Goal: Task Accomplishment & Management: Use online tool/utility

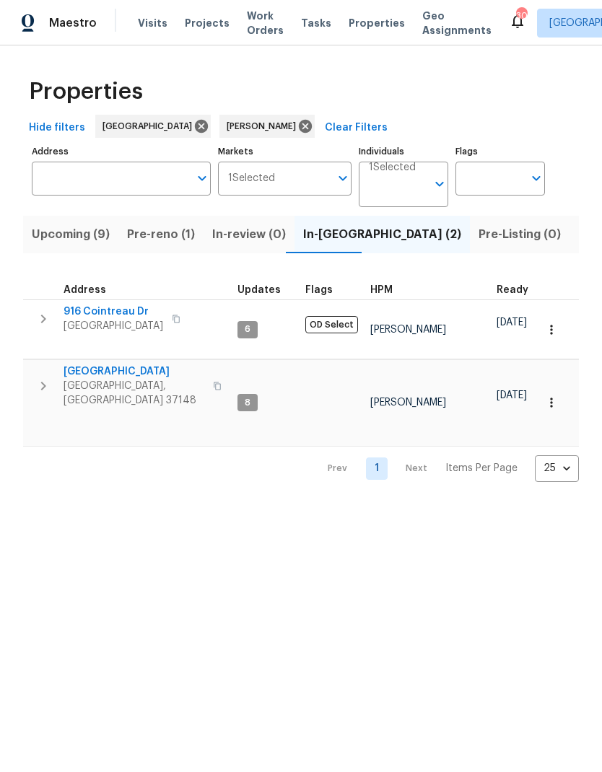
click at [138, 228] on span "Pre-reno (1)" at bounding box center [161, 235] width 68 height 20
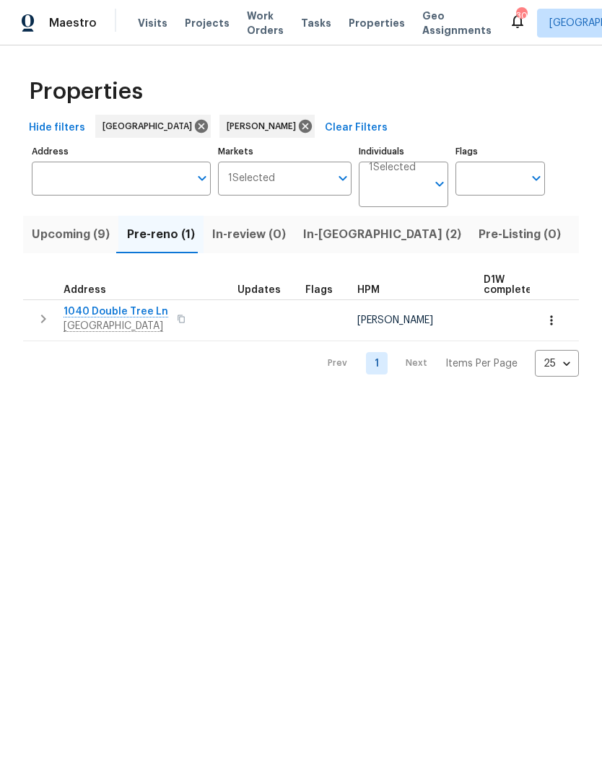
click at [555, 323] on icon "button" at bounding box center [551, 320] width 14 height 14
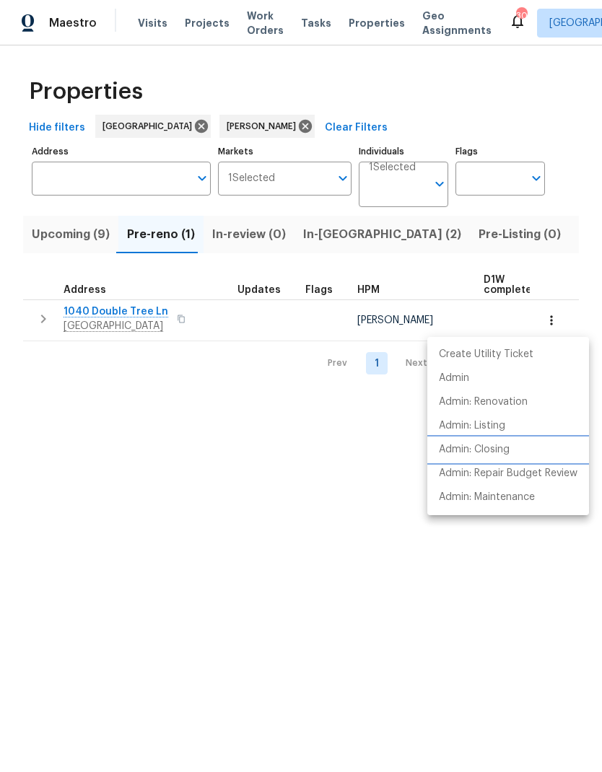
click at [451, 448] on p "Admin: Closing" at bounding box center [474, 450] width 71 height 15
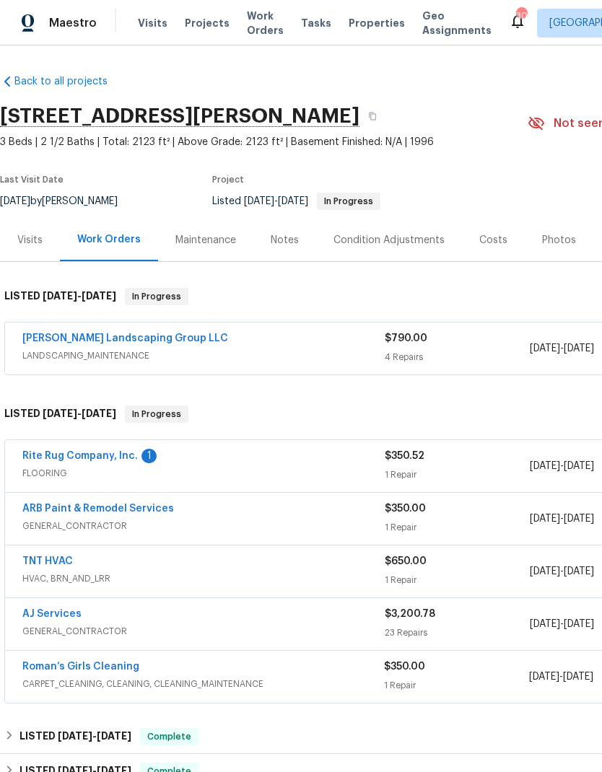
click at [254, 25] on span "Work Orders" at bounding box center [265, 23] width 37 height 29
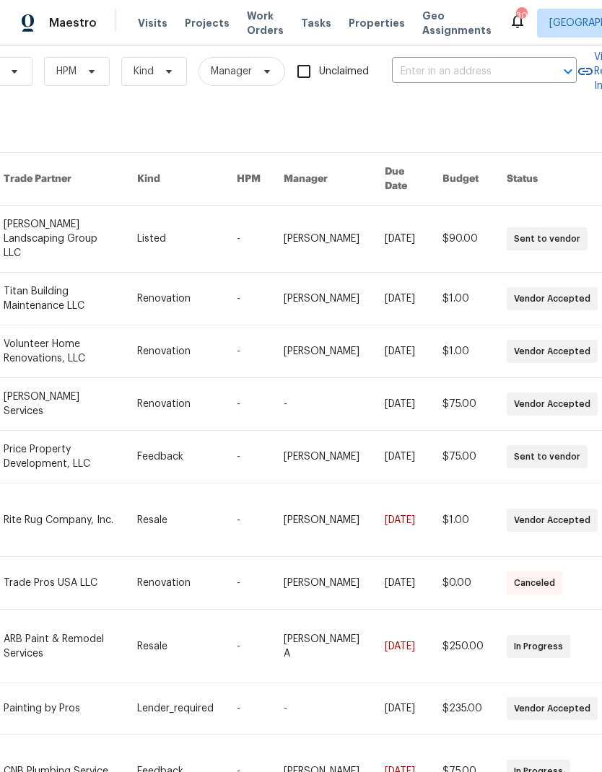
scroll to position [21, 218]
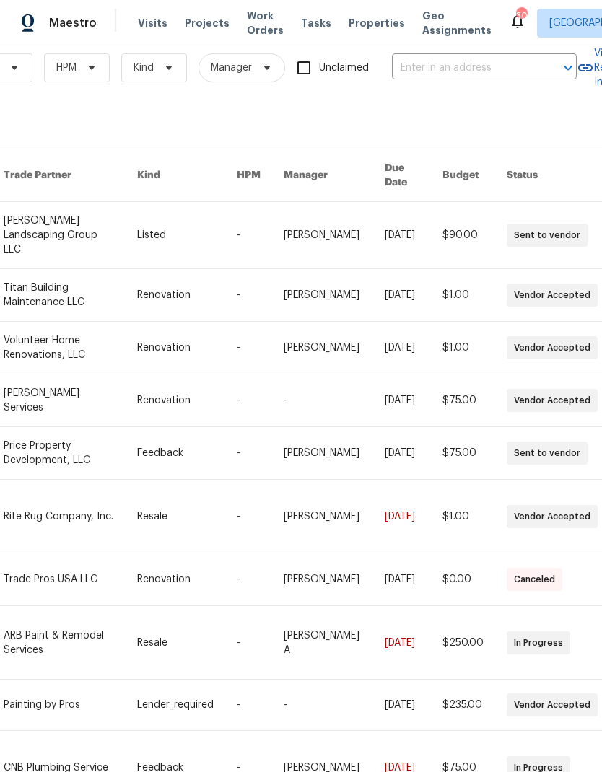
click at [428, 64] on input "text" at bounding box center [464, 68] width 144 height 22
type input "203 snu"
click at [435, 89] on li "203 Snug Harbor Dr, Hendersonville, TN 37075" at bounding box center [485, 101] width 185 height 24
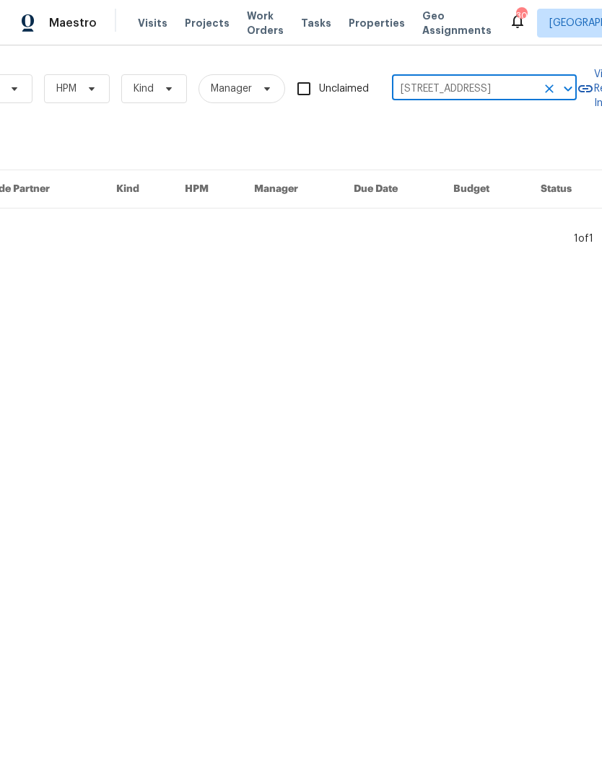
scroll to position [0, 218]
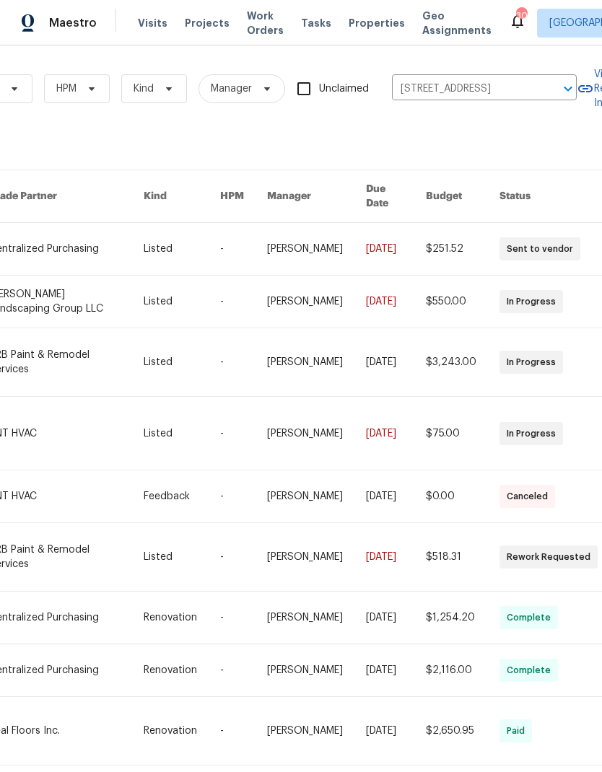
click at [72, 427] on link at bounding box center [66, 433] width 154 height 73
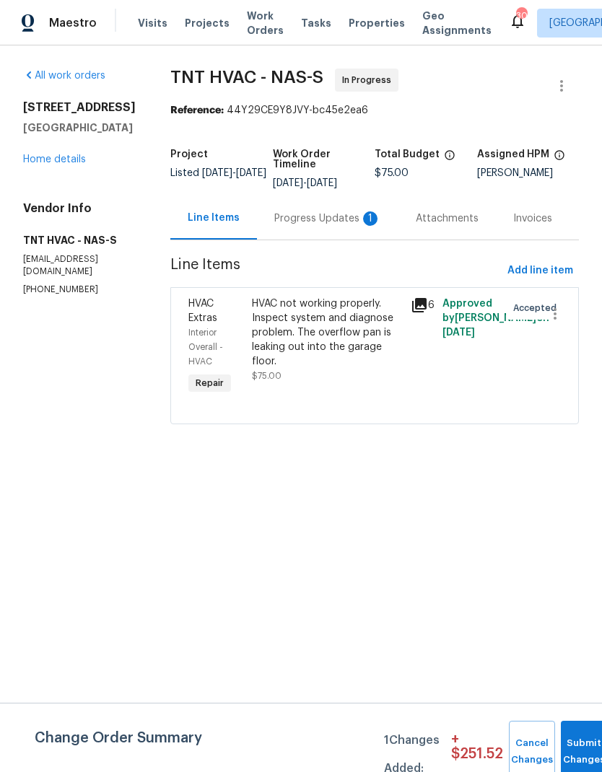
click at [291, 222] on div "Progress Updates 1" at bounding box center [327, 219] width 107 height 14
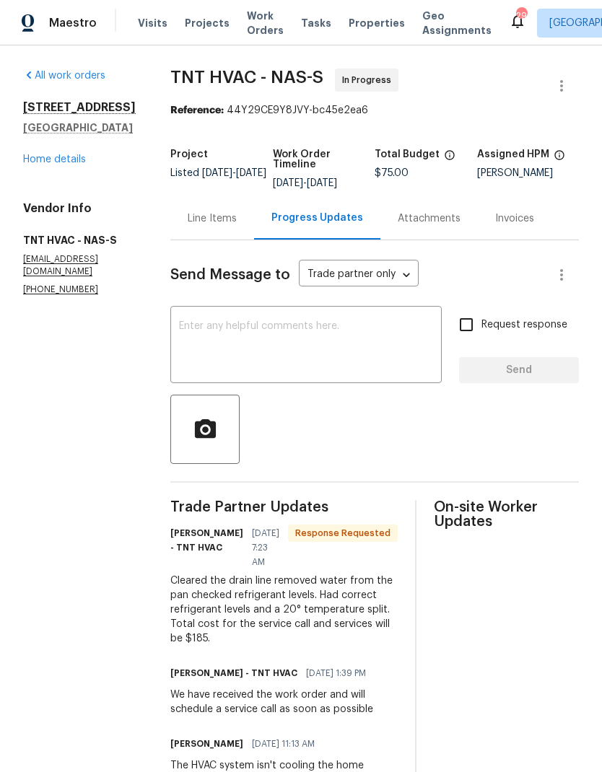
click at [188, 214] on div "Line Items" at bounding box center [212, 219] width 49 height 14
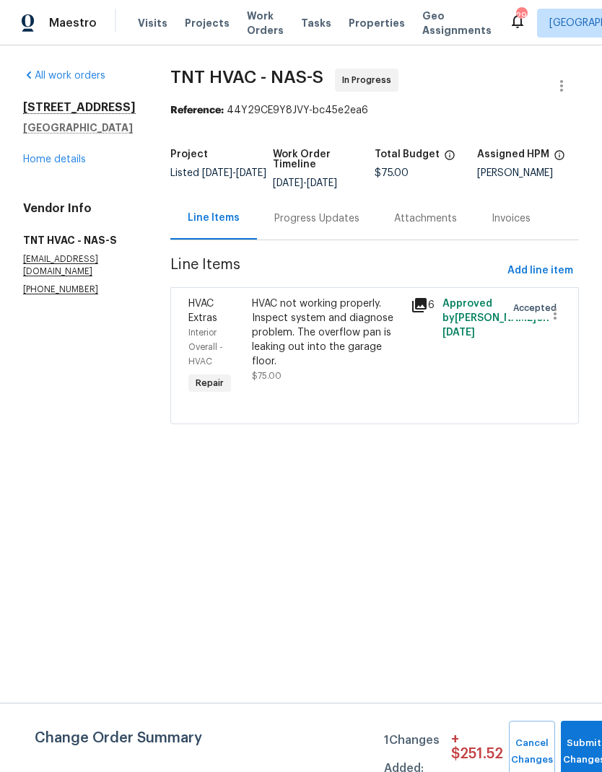
click at [258, 321] on div "HVAC not working properly. Inspect system and diagnose problem. The overflow pa…" at bounding box center [327, 333] width 150 height 72
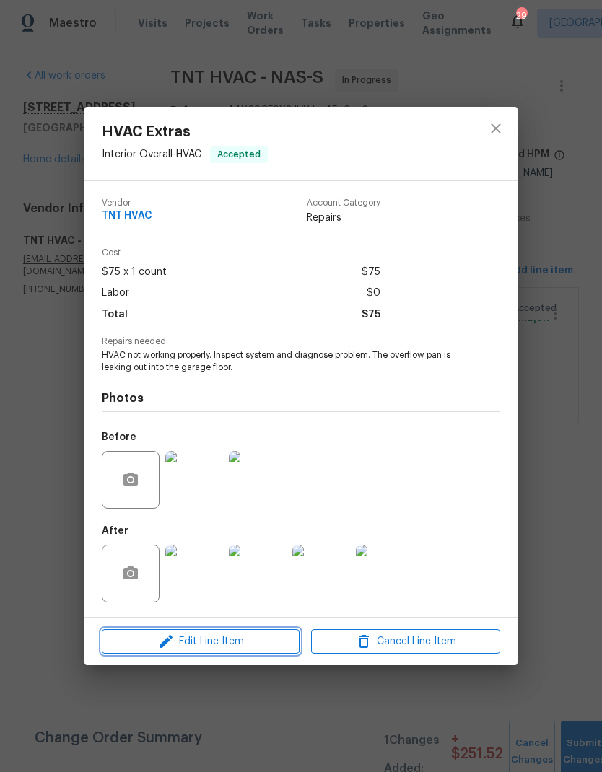
click at [131, 637] on span "Edit Line Item" at bounding box center [200, 642] width 189 height 18
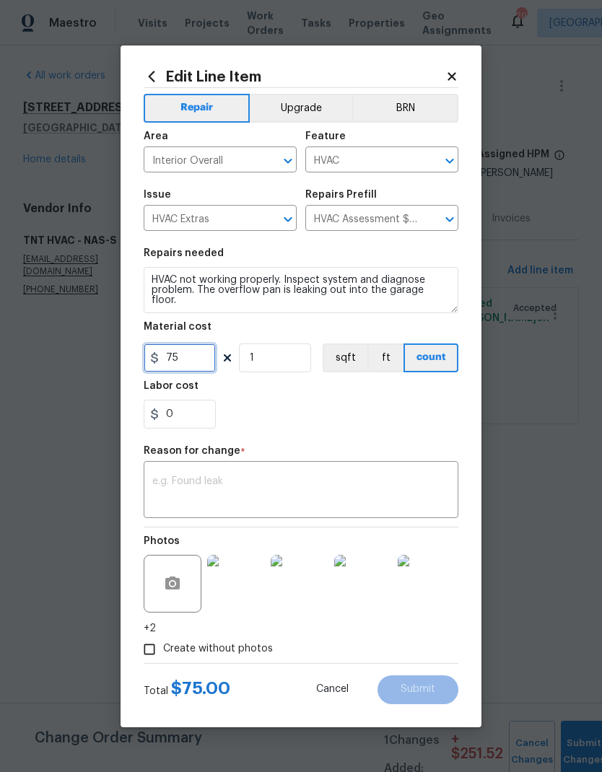
click at [188, 358] on input "75" at bounding box center [180, 358] width 72 height 29
type input "185"
click at [224, 473] on div "Repair Upgrade BRN Area Interior Overall ​ Feature HVAC ​ Issue HVAC Extras ​ R…" at bounding box center [301, 375] width 315 height 575
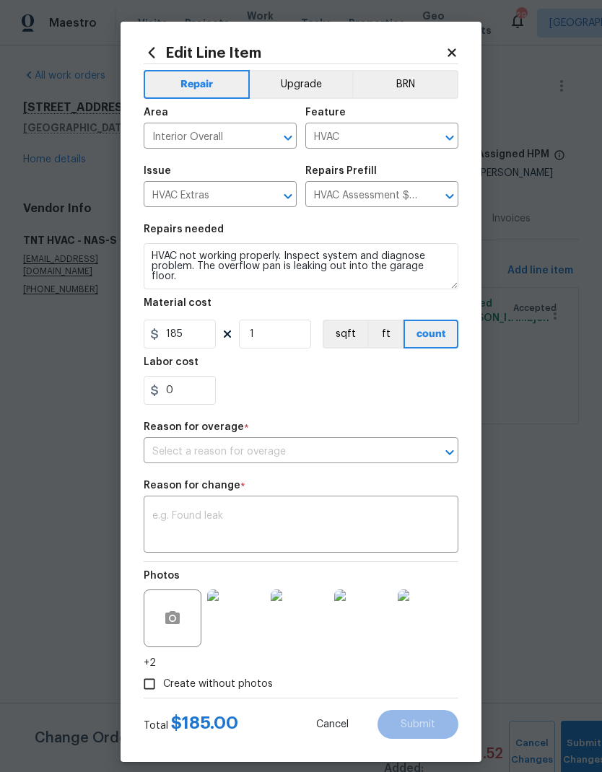
click at [181, 453] on input "text" at bounding box center [281, 452] width 274 height 22
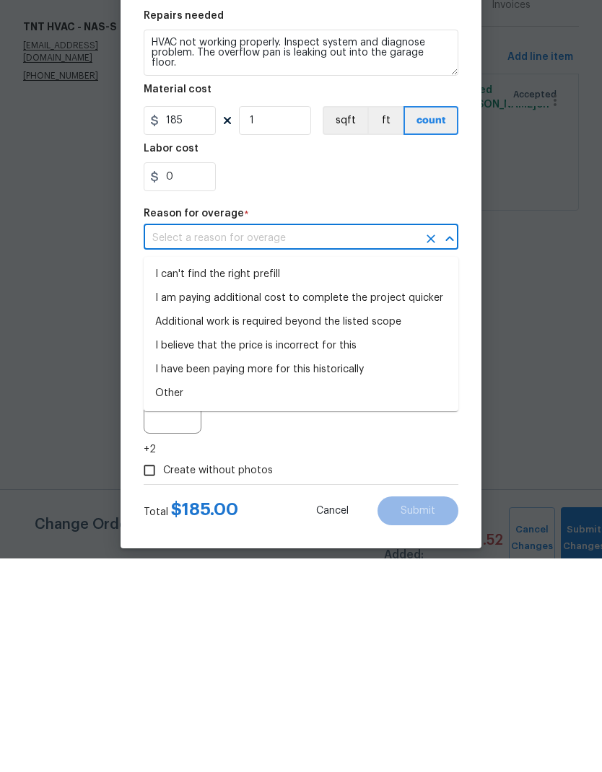
click at [173, 476] on li "I can't find the right prefill" at bounding box center [301, 488] width 315 height 24
type input "I can't find the right prefill"
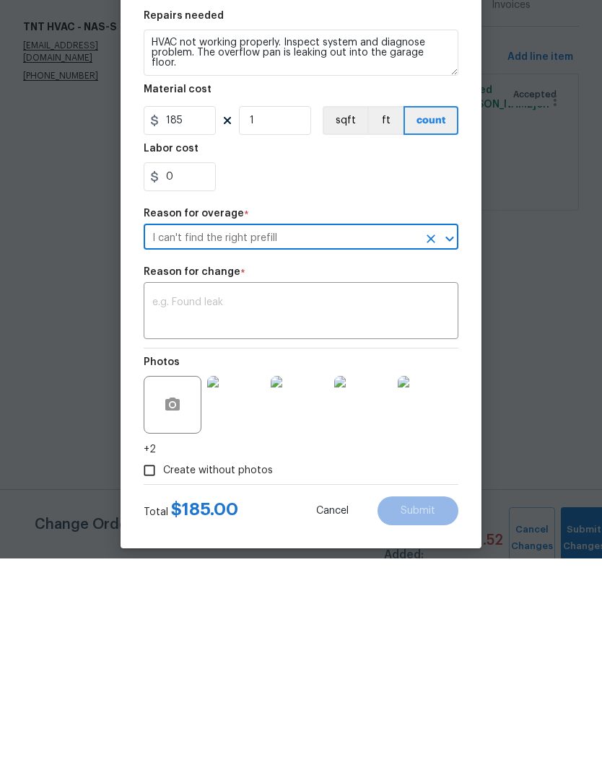
click at [184, 511] on textarea at bounding box center [300, 526] width 297 height 30
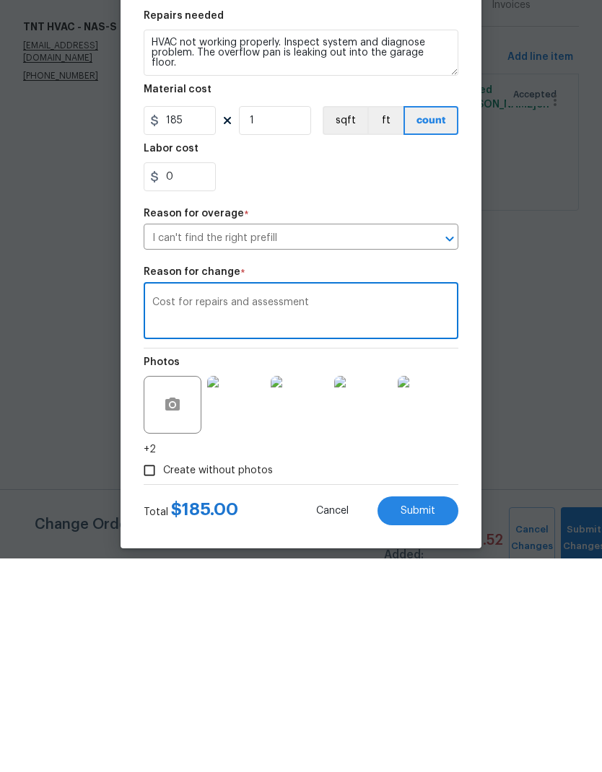
type textarea "Cost for repairs and assessment"
click at [263, 376] on div "0" at bounding box center [301, 390] width 315 height 29
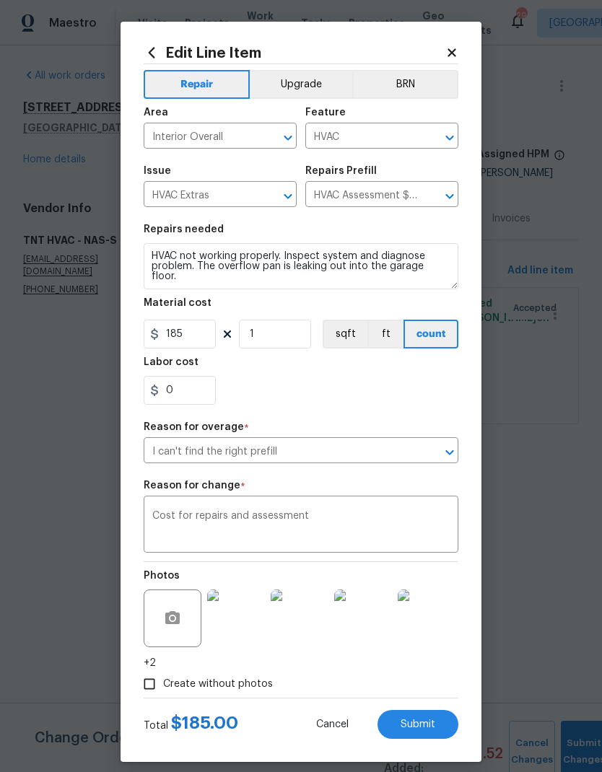
click at [395, 721] on button "Submit" at bounding box center [418, 724] width 81 height 29
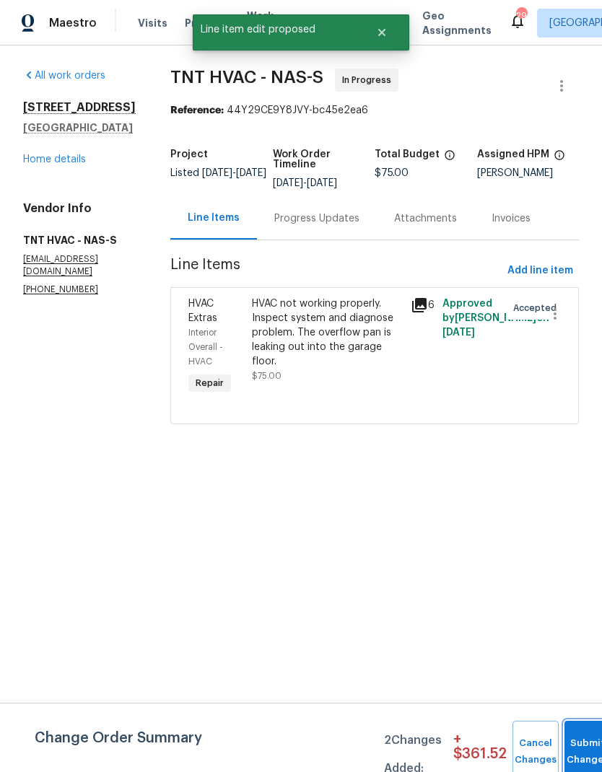
click at [575, 749] on button "Submit Changes" at bounding box center [588, 752] width 46 height 62
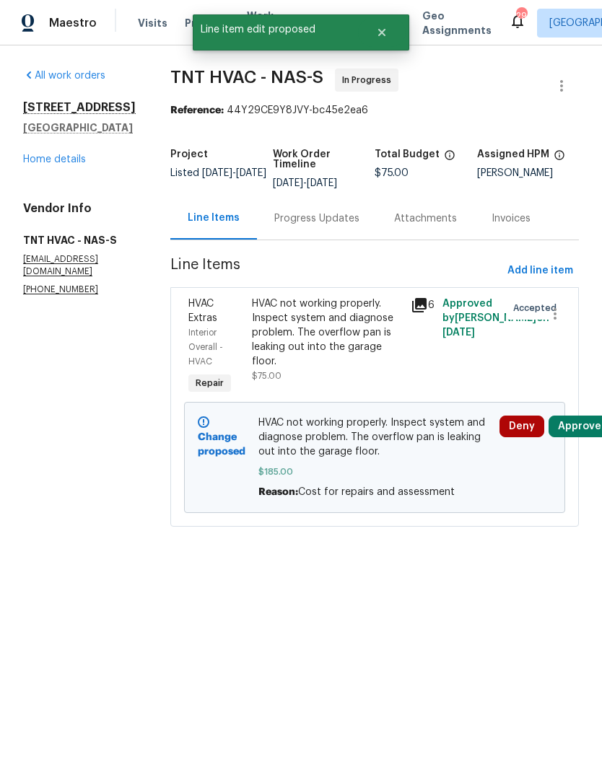
click at [266, 199] on div "Progress Updates" at bounding box center [317, 218] width 120 height 43
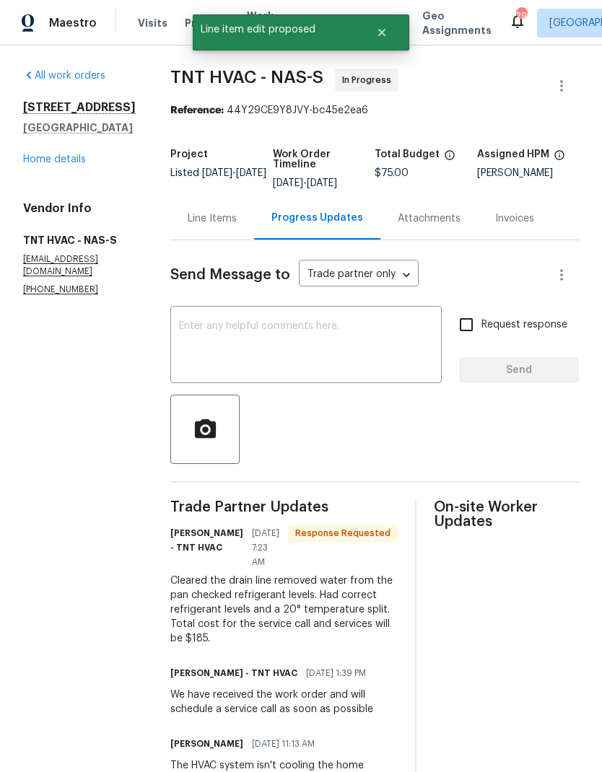
click at [277, 356] on textarea at bounding box center [306, 346] width 254 height 51
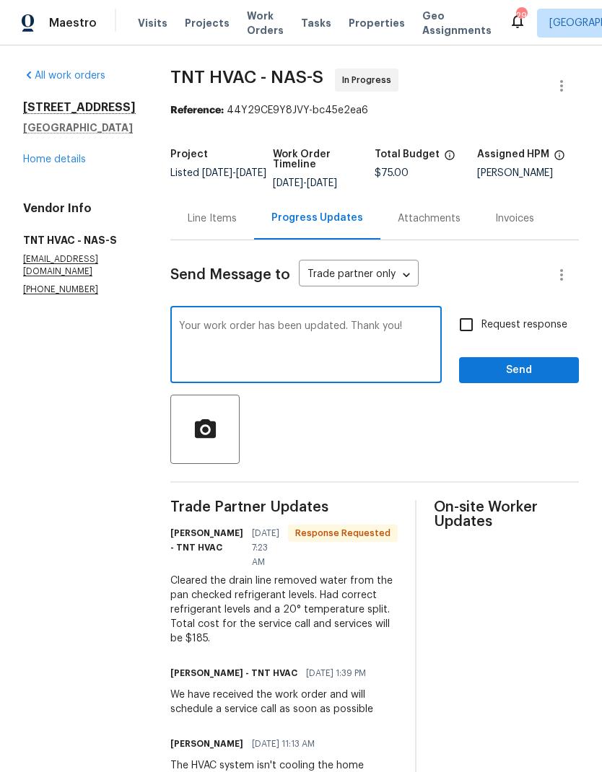
type textarea "Your work order has been updated. Thank you!"
click at [474, 430] on div at bounding box center [374, 429] width 409 height 69
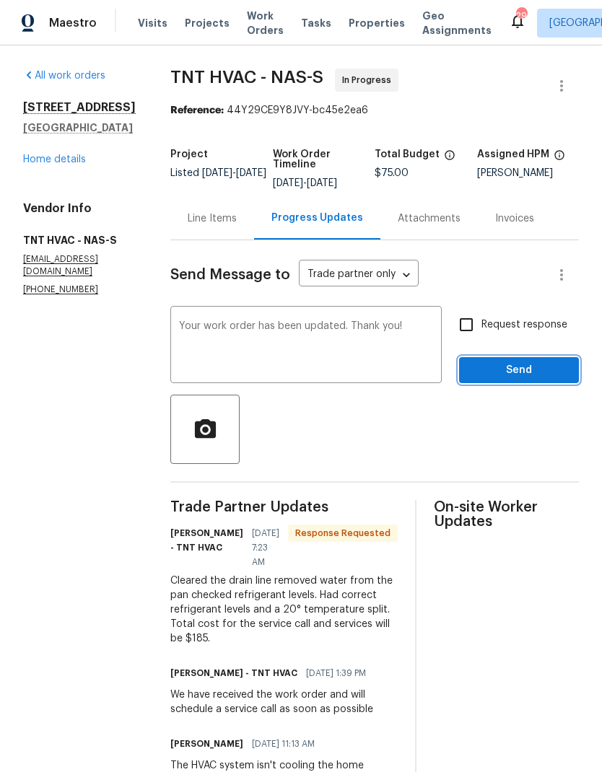
click at [497, 377] on span "Send" at bounding box center [519, 371] width 97 height 18
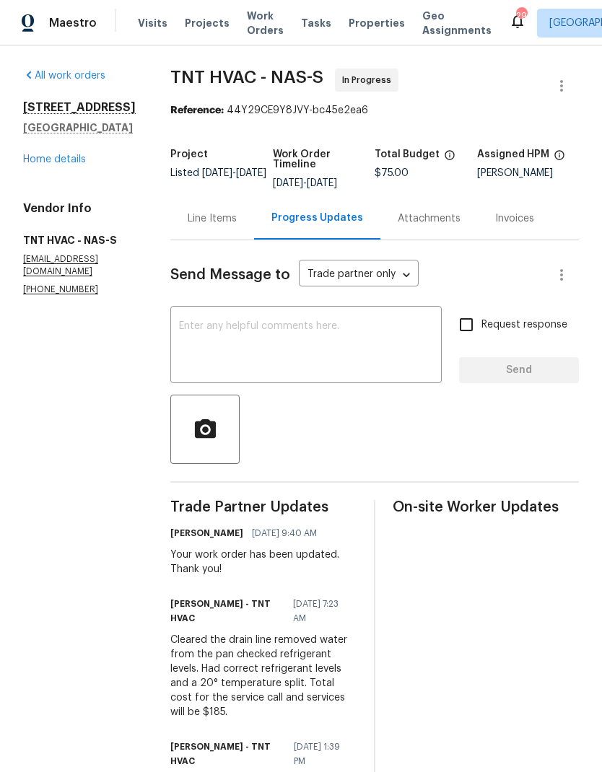
click at [256, 23] on span "Work Orders" at bounding box center [265, 23] width 37 height 29
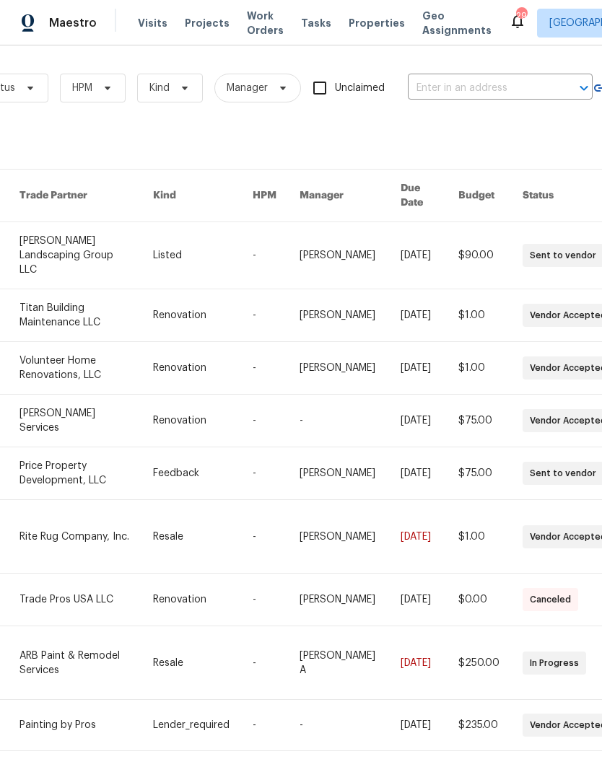
scroll to position [1, 206]
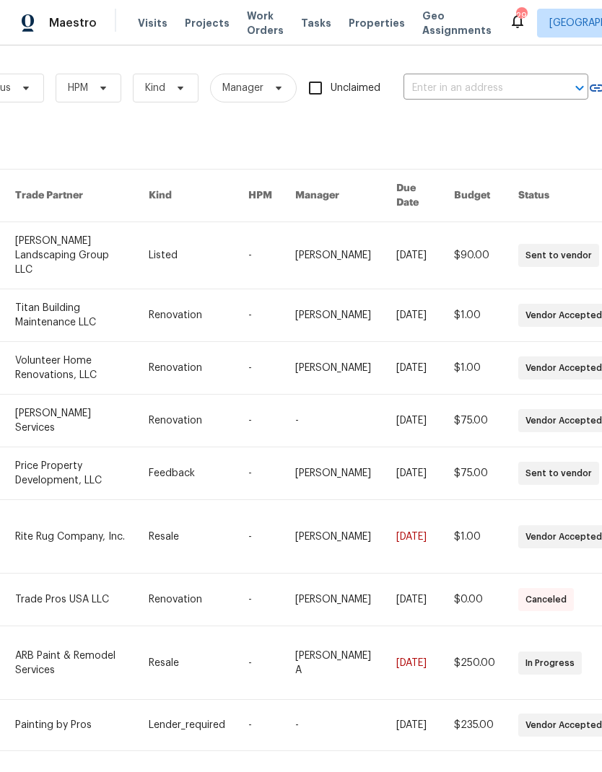
click at [441, 98] on input "text" at bounding box center [476, 88] width 144 height 22
type input "1208 lan"
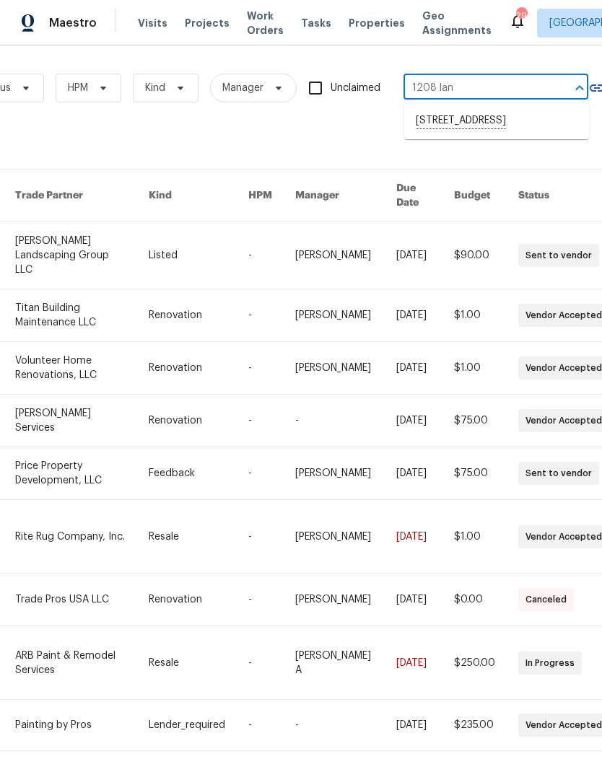
click at [440, 124] on li "1208 Langwood Dr, Gallatin, TN 37066" at bounding box center [496, 121] width 185 height 25
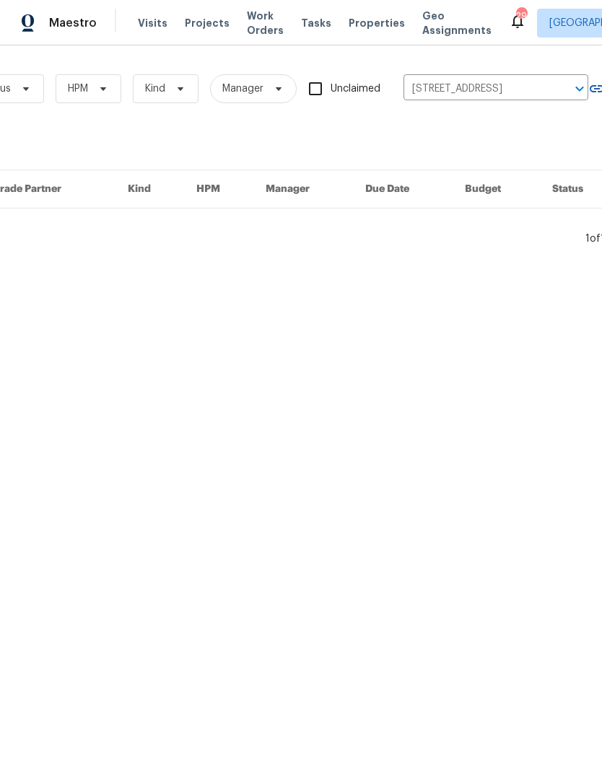
scroll to position [0, 206]
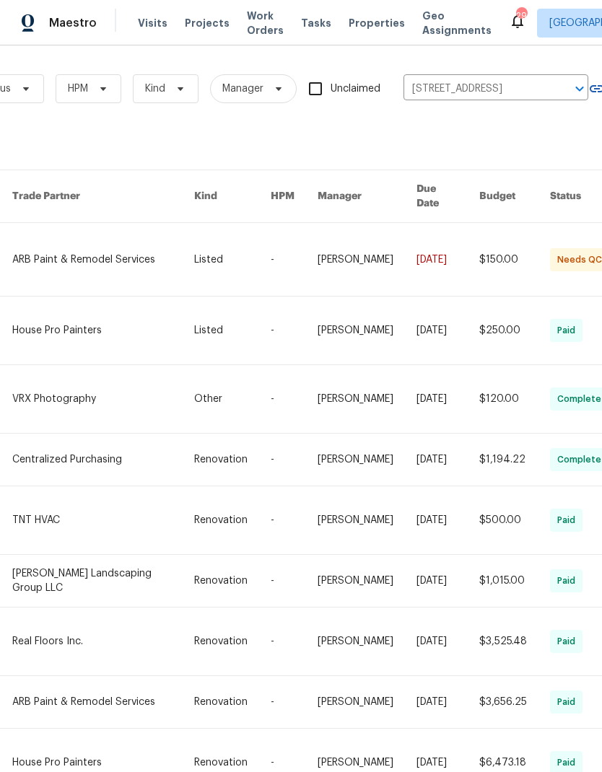
click at [77, 246] on link at bounding box center [102, 259] width 181 height 73
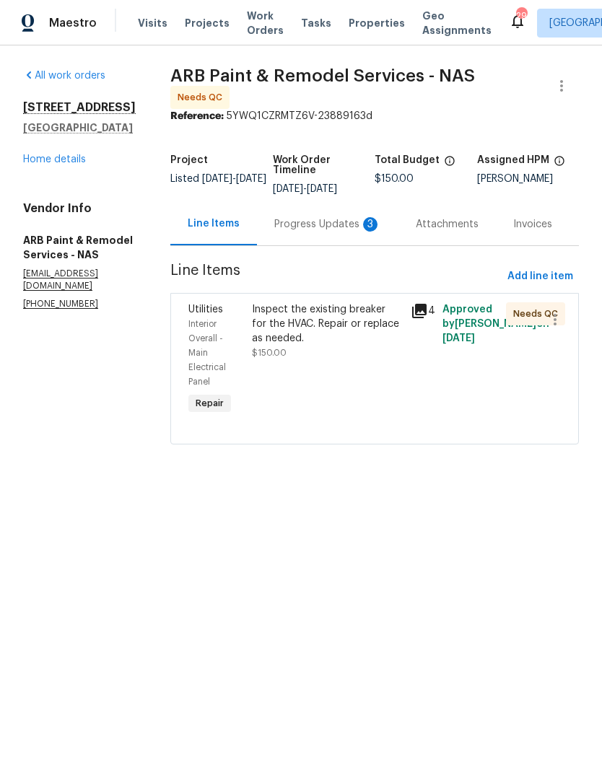
click at [287, 334] on div "Inspect the existing breaker for the HVAC. Repair or replace as needed." at bounding box center [327, 323] width 150 height 43
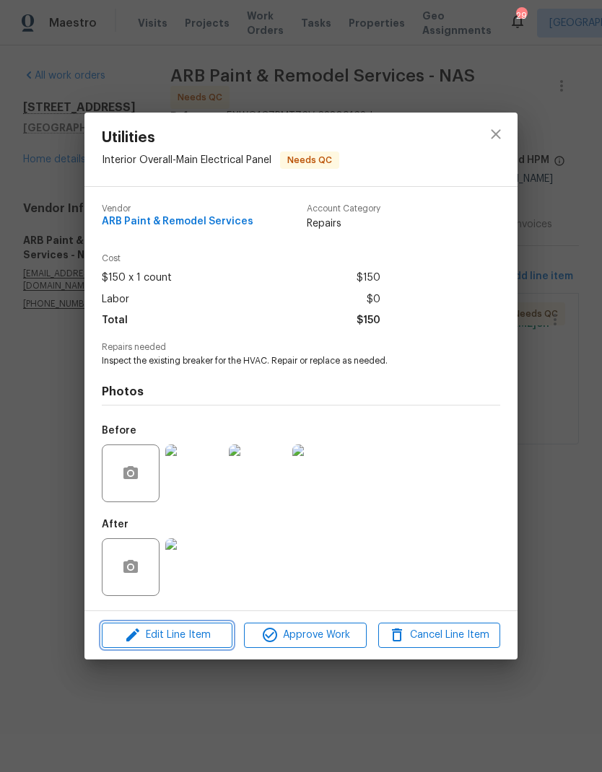
click at [153, 641] on span "Edit Line Item" at bounding box center [167, 636] width 122 height 18
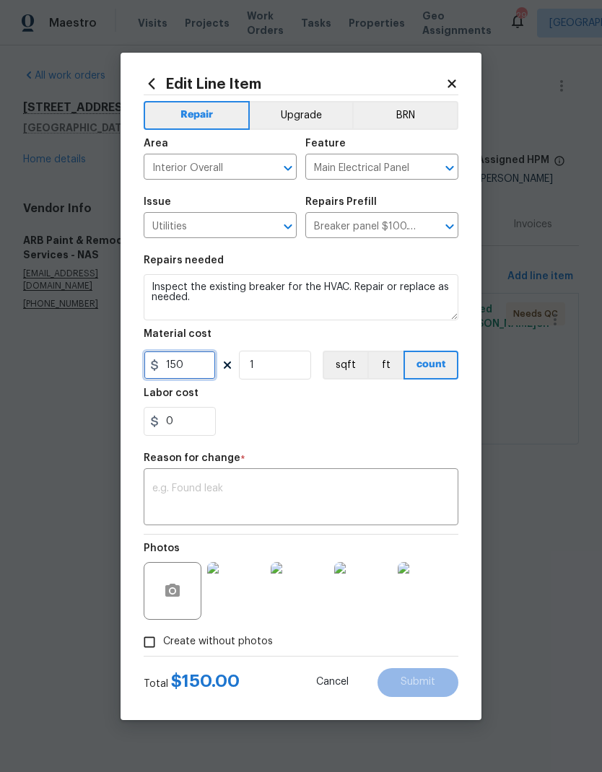
click at [199, 374] on input "150" at bounding box center [180, 365] width 72 height 29
type input "300"
click at [337, 407] on div "Labor cost" at bounding box center [301, 397] width 315 height 19
click at [203, 505] on textarea at bounding box center [300, 499] width 297 height 30
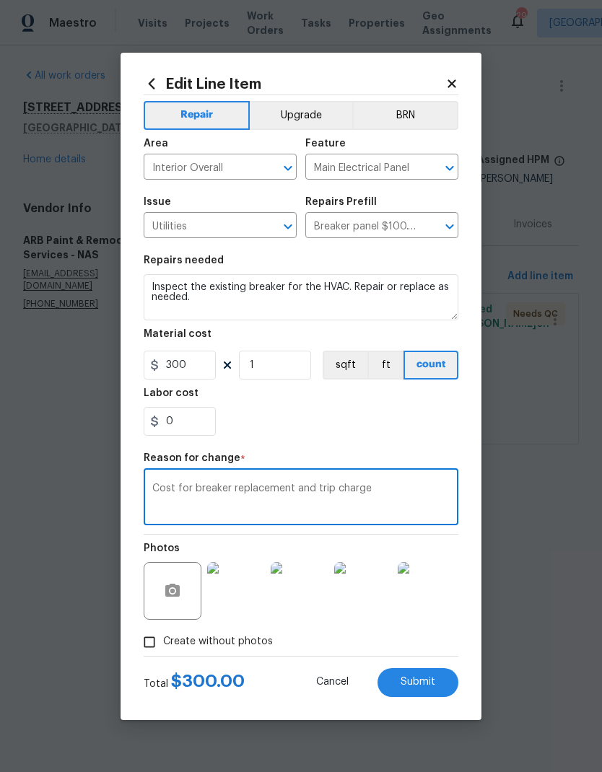
type textarea "Cost for breaker replacement and trip charge"
click at [289, 419] on div "0" at bounding box center [301, 421] width 315 height 29
click at [419, 677] on button "Submit" at bounding box center [418, 682] width 81 height 29
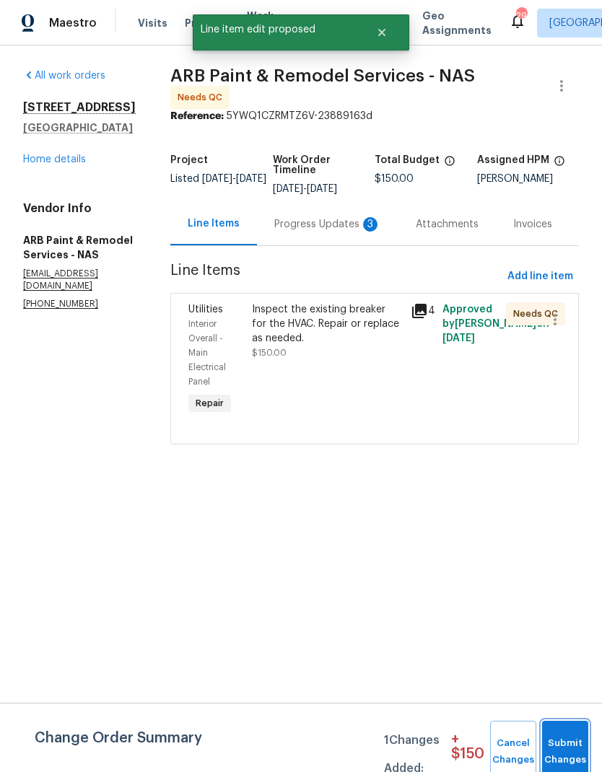
click at [564, 741] on button "Submit Changes" at bounding box center [565, 752] width 46 height 62
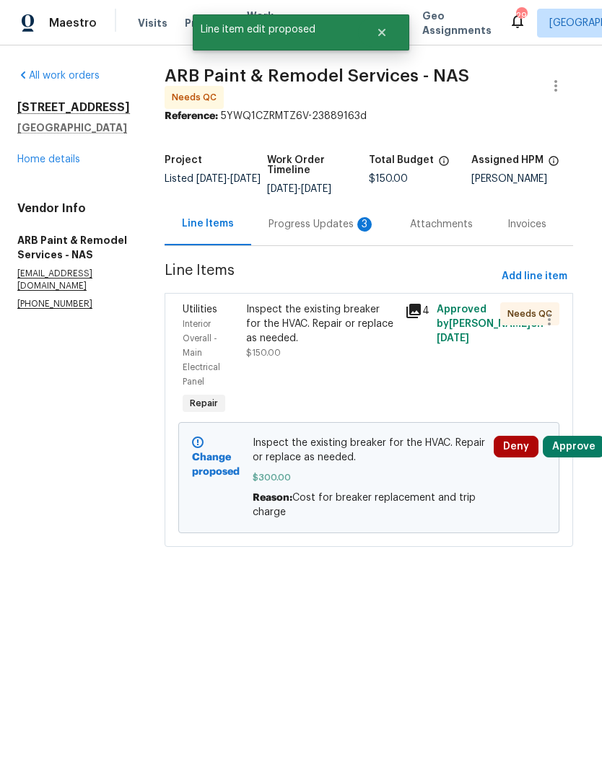
scroll to position [0, 5]
click at [280, 223] on div "Progress Updates 3" at bounding box center [322, 224] width 107 height 14
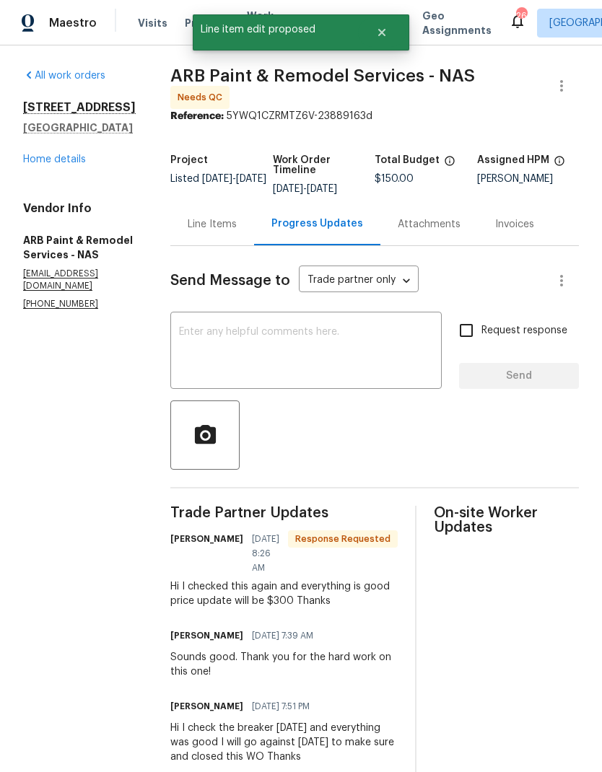
click at [251, 344] on textarea at bounding box center [306, 352] width 254 height 51
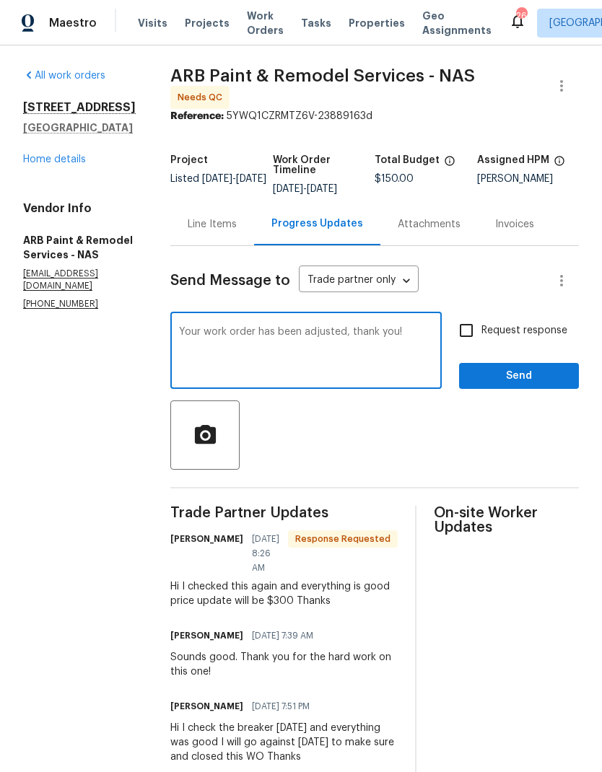
type textarea "Your work order has been adjusted, thank you!"
click at [504, 373] on span "Send" at bounding box center [519, 376] width 97 height 18
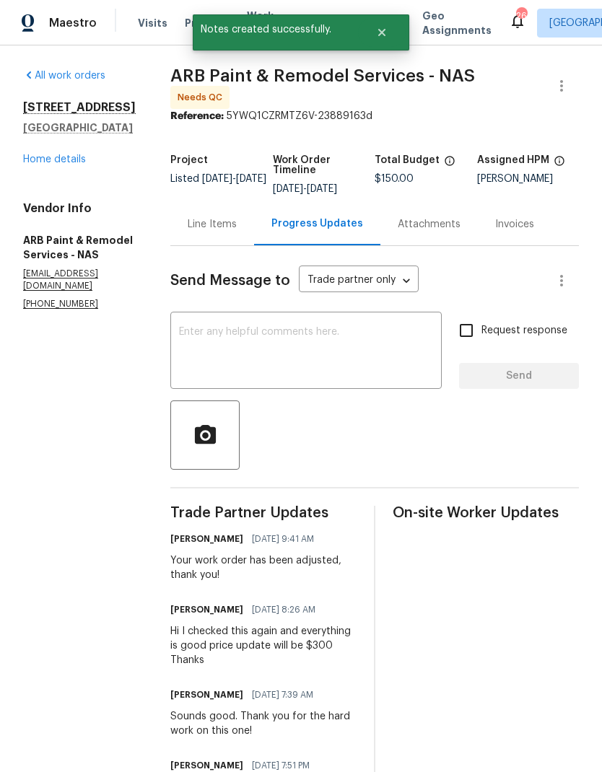
click at [199, 217] on div "Line Items" at bounding box center [212, 224] width 49 height 14
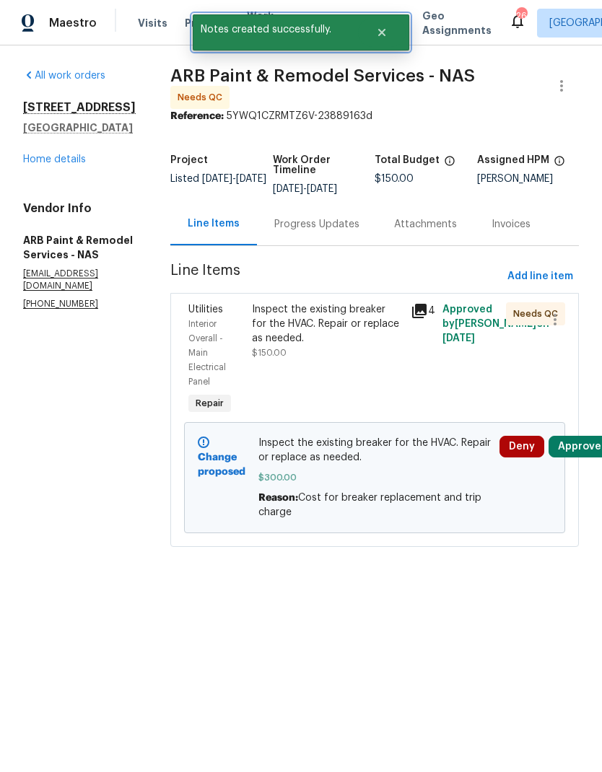
click at [386, 35] on icon "Close" at bounding box center [382, 33] width 12 height 12
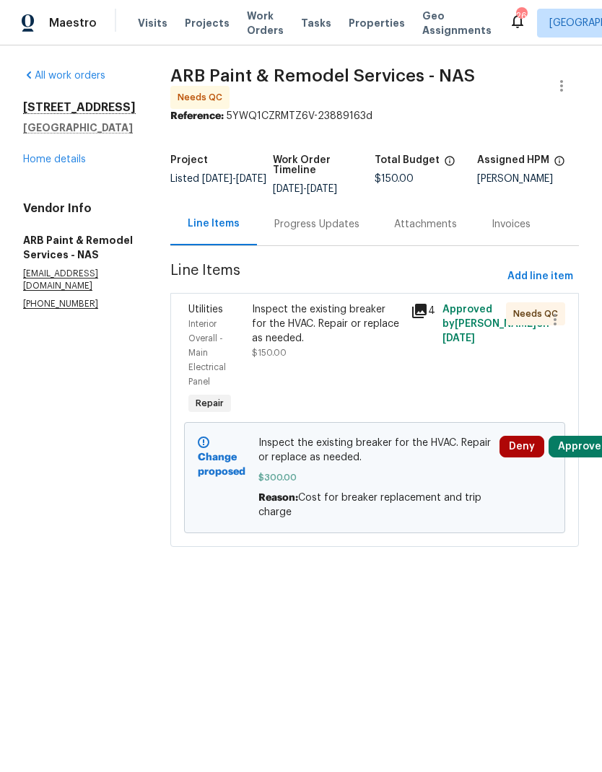
click at [260, 25] on span "Work Orders" at bounding box center [265, 23] width 37 height 29
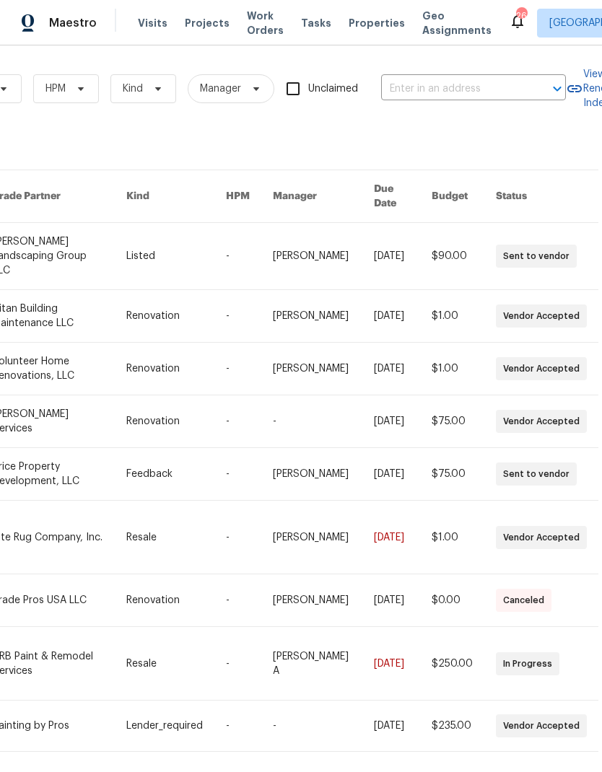
scroll to position [0, 230]
click at [423, 88] on input "text" at bounding box center [452, 89] width 144 height 22
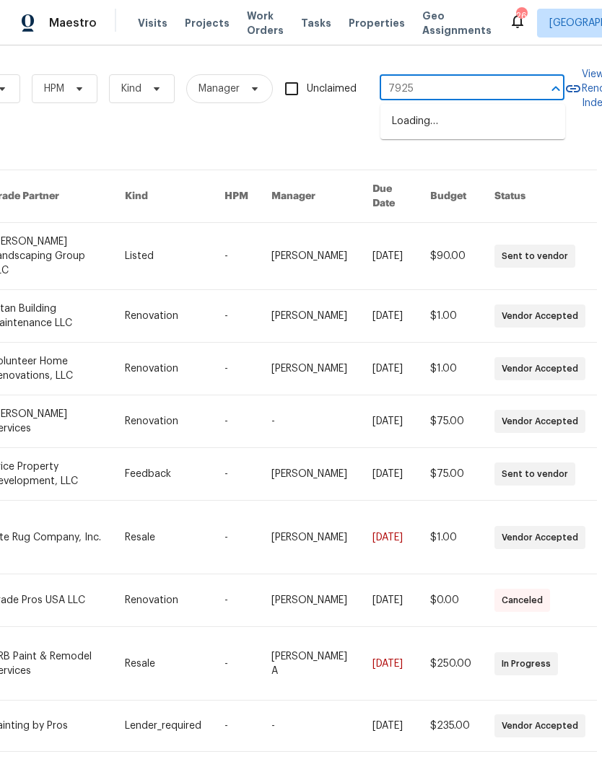
type input "7925 b"
click at [412, 115] on li "7925 Boone Trce, Nashville, TN 37221" at bounding box center [472, 130] width 185 height 40
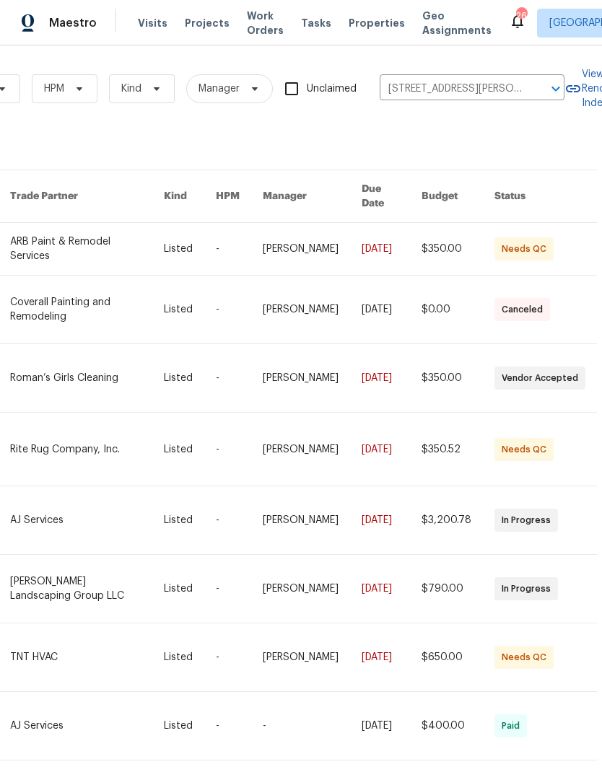
click at [81, 231] on link at bounding box center [87, 249] width 154 height 52
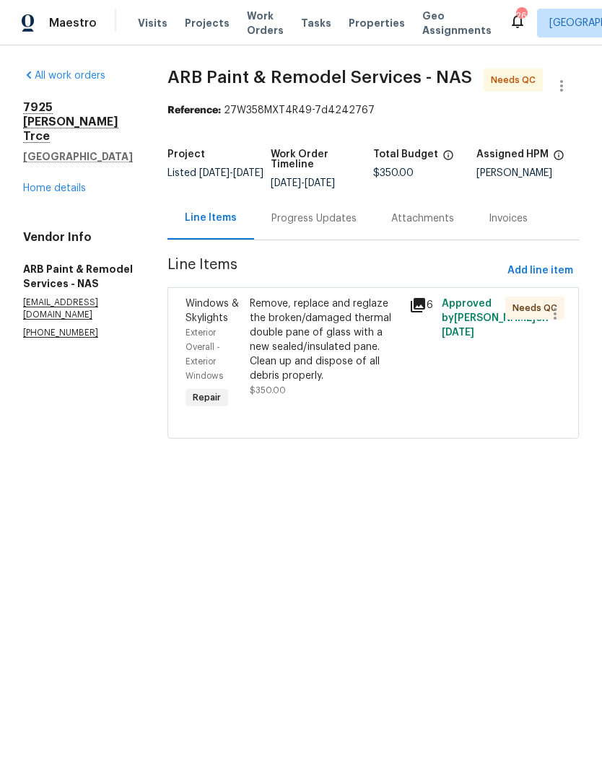
click at [292, 318] on div "Remove, replace and reglaze the broken/damaged thermal double pane of glass wit…" at bounding box center [326, 340] width 152 height 87
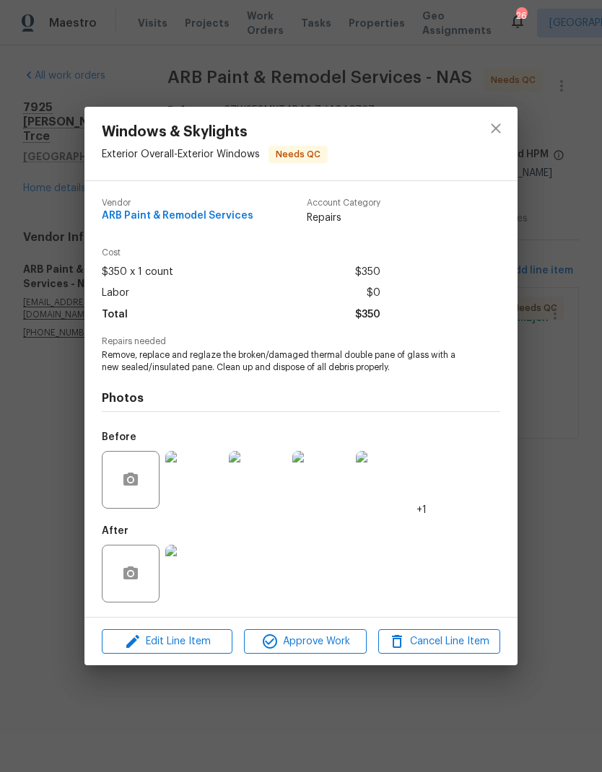
click at [191, 578] on img at bounding box center [194, 574] width 58 height 58
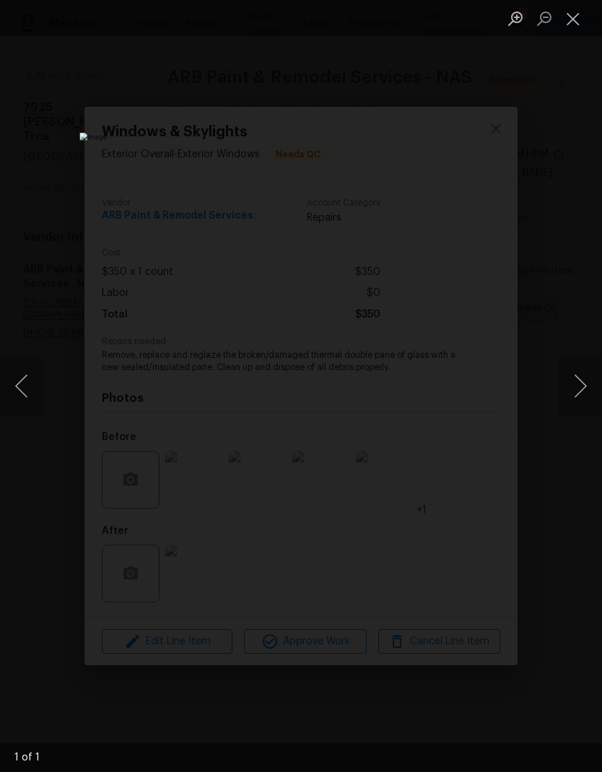
click at [562, 21] on button "Close lightbox" at bounding box center [573, 18] width 29 height 25
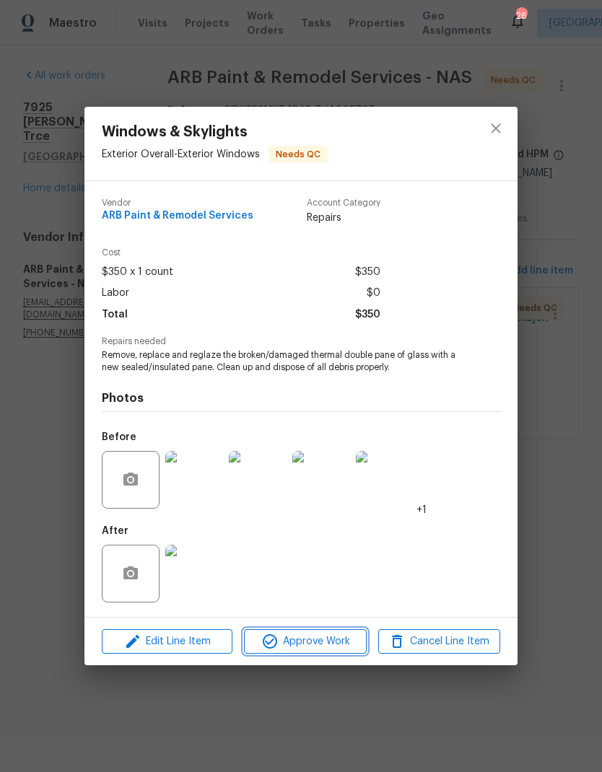
click at [272, 635] on icon "button" at bounding box center [269, 641] width 17 height 17
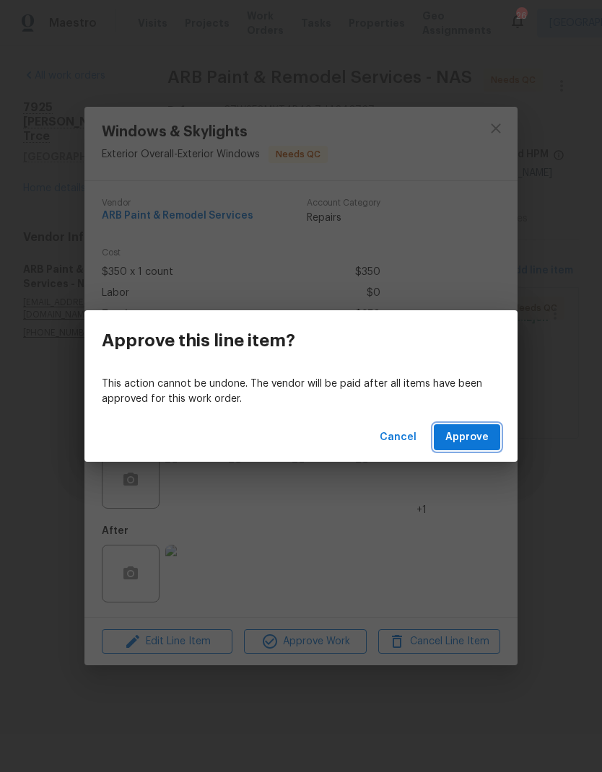
click at [471, 430] on span "Approve" at bounding box center [466, 438] width 43 height 18
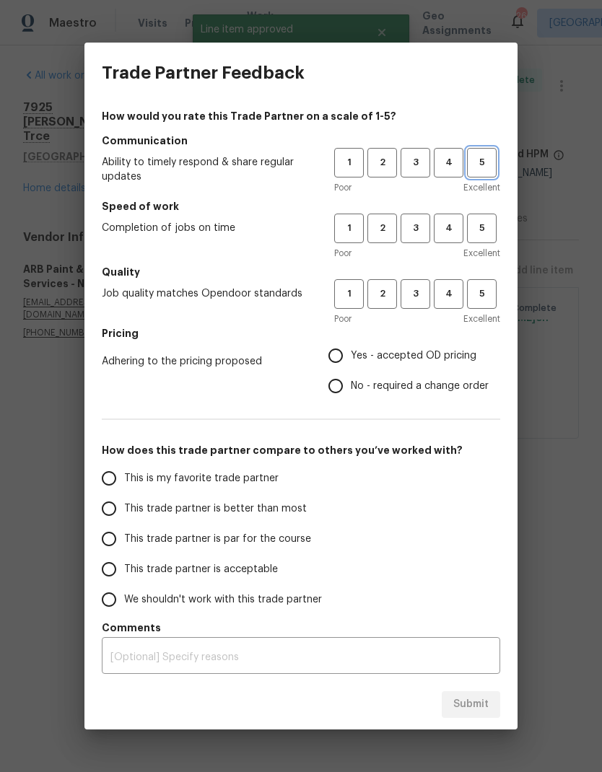
click at [479, 160] on span "5" at bounding box center [481, 162] width 27 height 17
click at [481, 226] on span "5" at bounding box center [481, 228] width 27 height 17
click at [479, 308] on button "5" at bounding box center [482, 294] width 30 height 30
click at [335, 359] on input "Yes - accepted OD pricing" at bounding box center [336, 356] width 30 height 30
radio input "true"
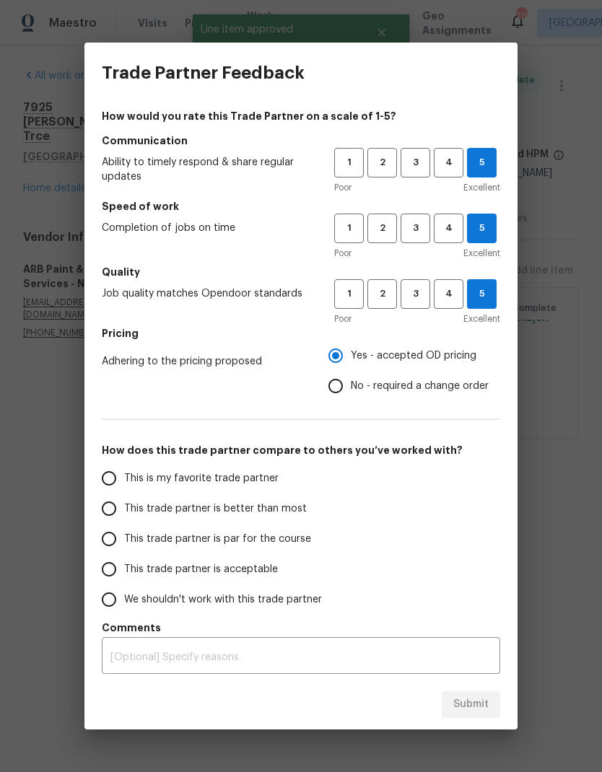
click at [103, 474] on input "This is my favorite trade partner" at bounding box center [109, 478] width 30 height 30
click at [469, 702] on span "Submit" at bounding box center [470, 705] width 35 height 18
radio input "true"
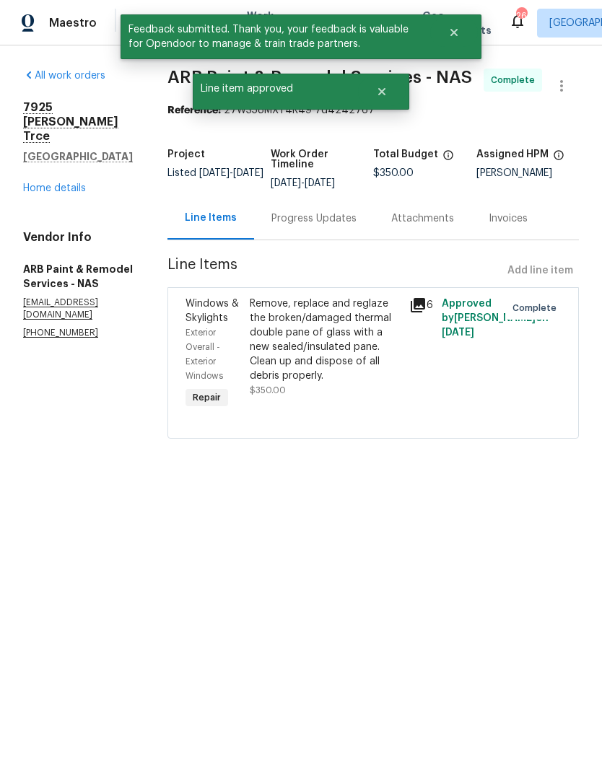
click at [48, 183] on link "Home details" at bounding box center [54, 188] width 63 height 10
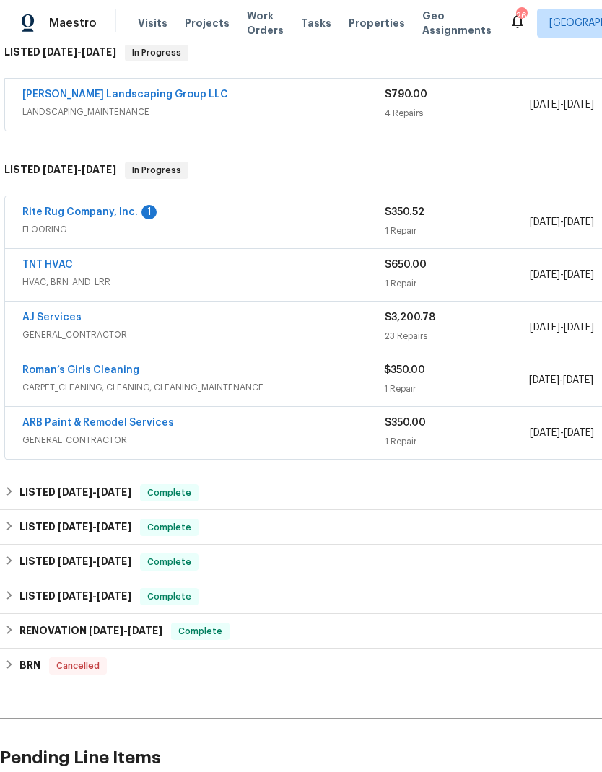
scroll to position [245, 0]
click at [244, 218] on div "Rite Rug Company, Inc. 1" at bounding box center [203, 212] width 362 height 17
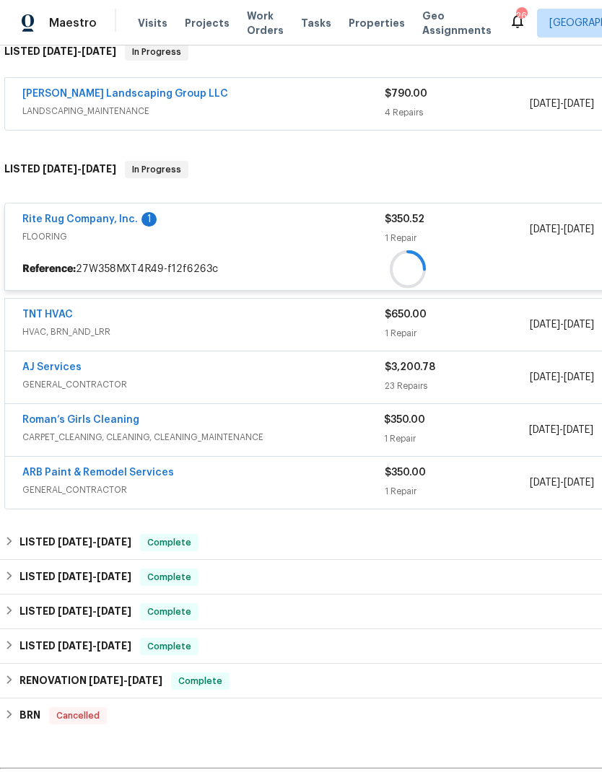
click at [243, 218] on div "Rite Rug Company, Inc. 1" at bounding box center [203, 220] width 362 height 17
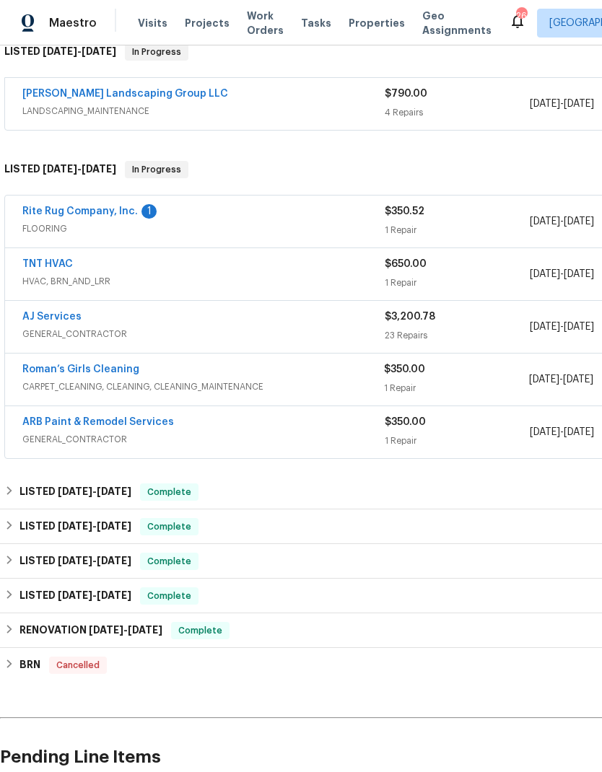
click at [220, 209] on div "Rite Rug Company, Inc. 1" at bounding box center [203, 212] width 362 height 17
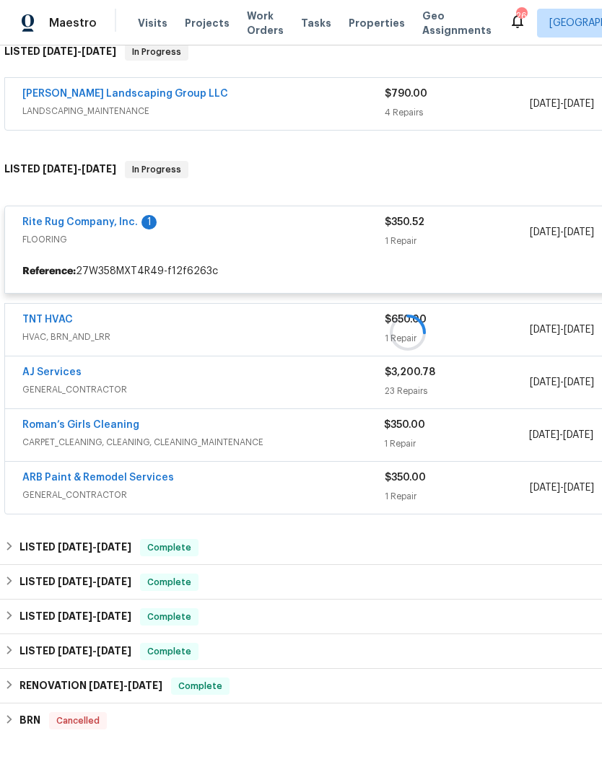
click at [60, 223] on div at bounding box center [408, 333] width 816 height 372
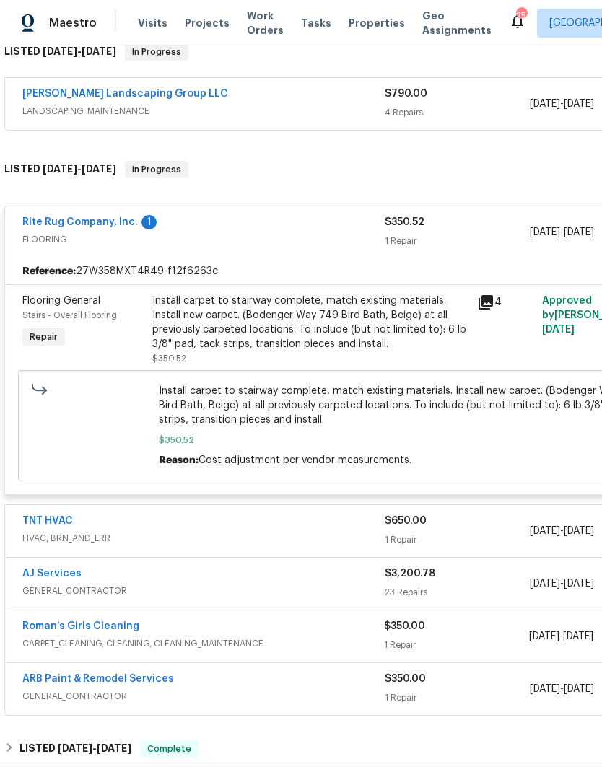
click at [240, 240] on span "FLOORING" at bounding box center [203, 239] width 362 height 14
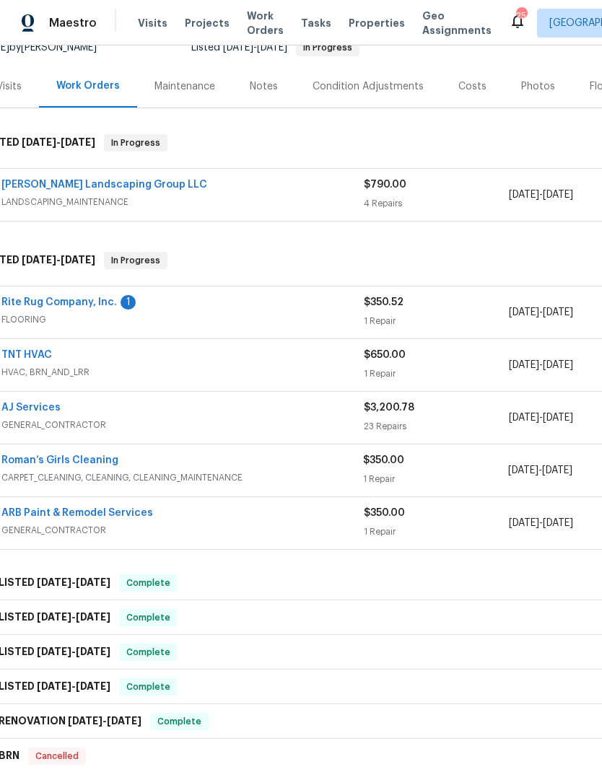
scroll to position [155, 14]
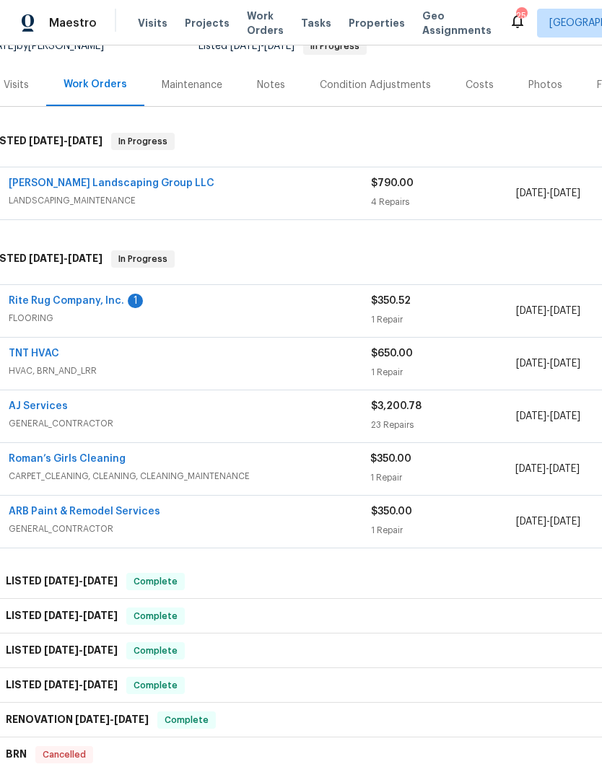
click at [24, 349] on link "TNT HVAC" at bounding box center [34, 354] width 51 height 10
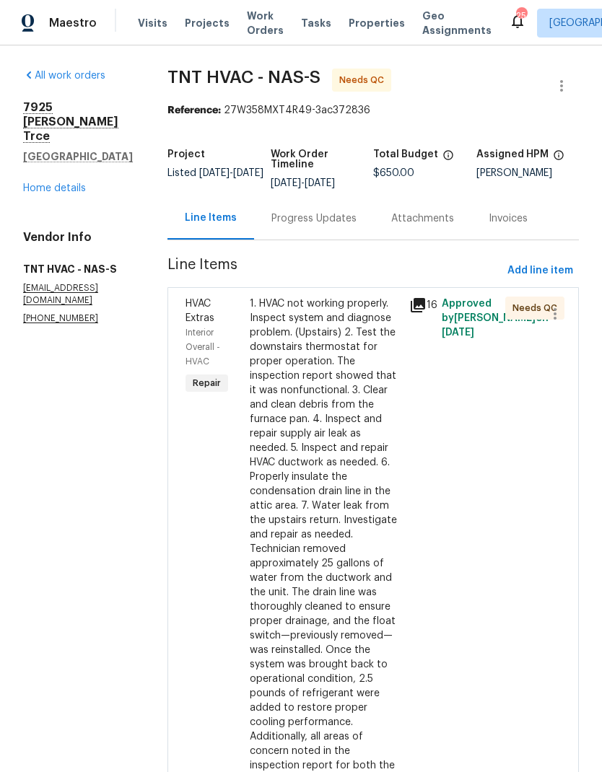
click at [288, 211] on div "Progress Updates" at bounding box center [314, 218] width 120 height 43
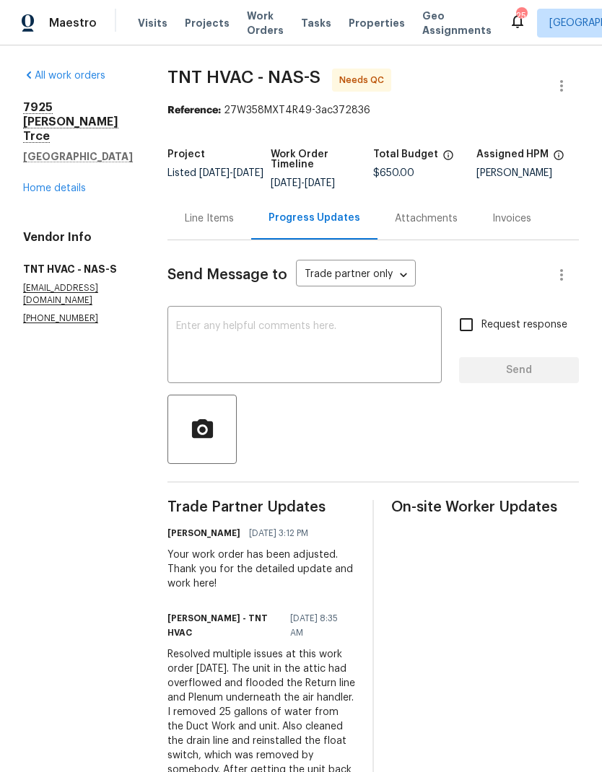
click at [183, 237] on div "Line Items" at bounding box center [209, 218] width 84 height 43
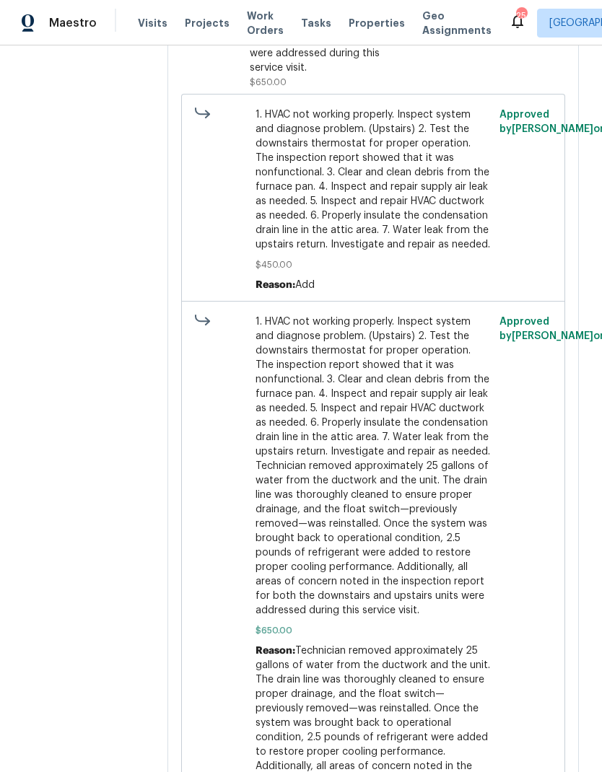
scroll to position [741, 0]
click at [277, 110] on span "1. HVAC not working properly. Inspect system and diagnose problem. (Upstairs) 2…" at bounding box center [373, 180] width 235 height 144
click at [284, 126] on span "1. HVAC not working properly. Inspect system and diagnose problem. (Upstairs) 2…" at bounding box center [373, 180] width 235 height 144
click at [295, 108] on span "1. HVAC not working properly. Inspect system and diagnose problem. (Upstairs) 2…" at bounding box center [373, 180] width 235 height 144
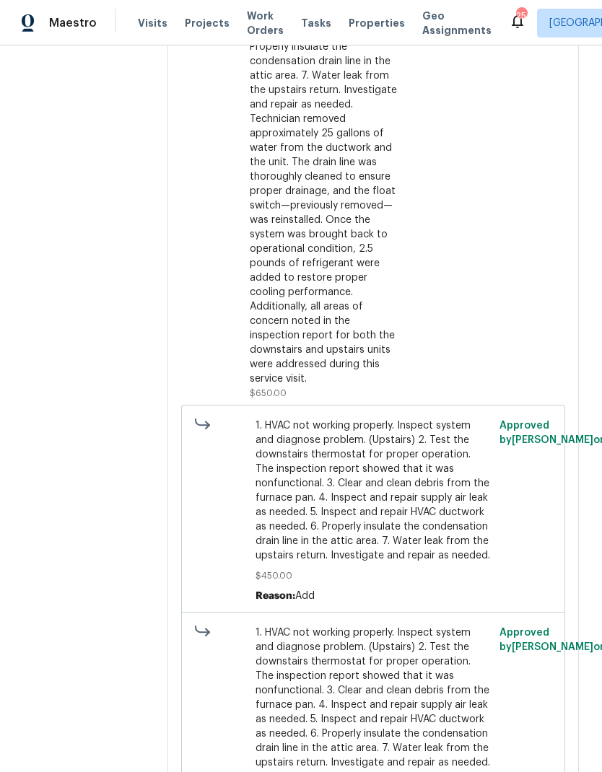
scroll to position [431, 0]
click at [295, 160] on div "1. HVAC not working properly. Inspect system and diagnose problem. (Upstairs) 2…" at bounding box center [326, 126] width 152 height 520
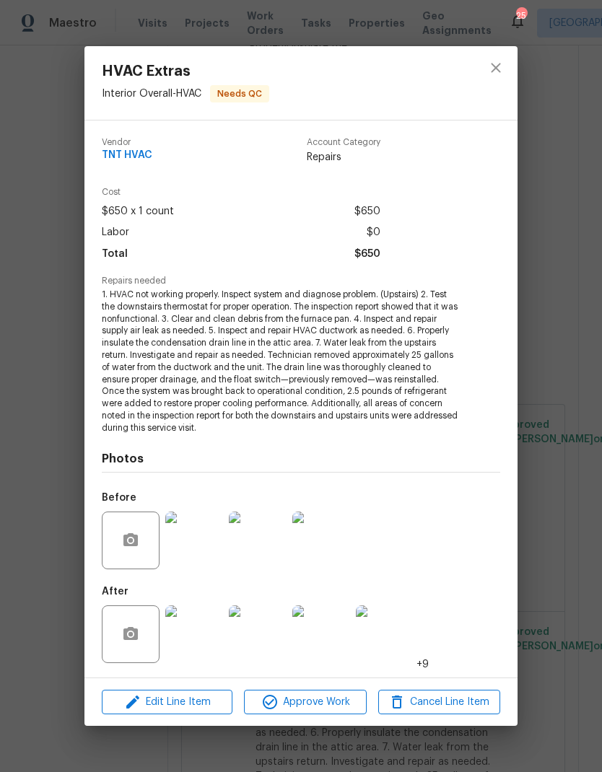
click at [287, 710] on button "Approve Work" at bounding box center [305, 702] width 122 height 25
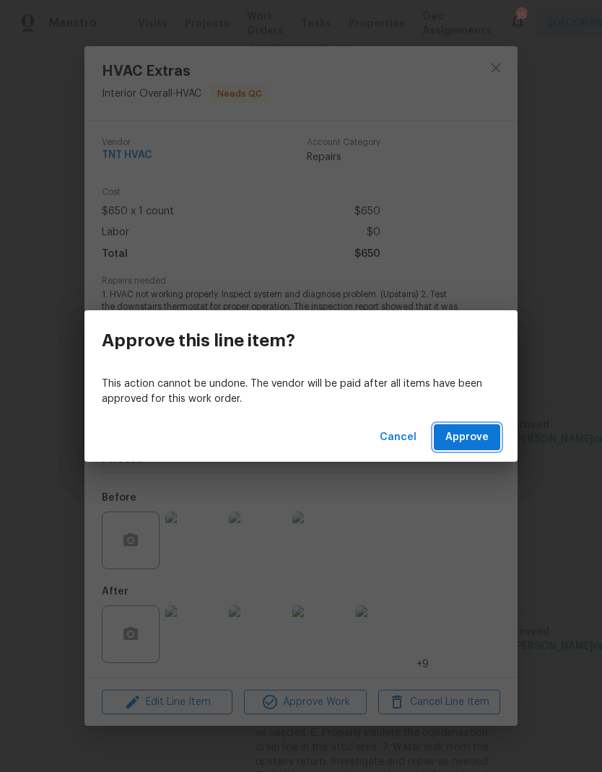
click at [468, 437] on span "Approve" at bounding box center [466, 438] width 43 height 18
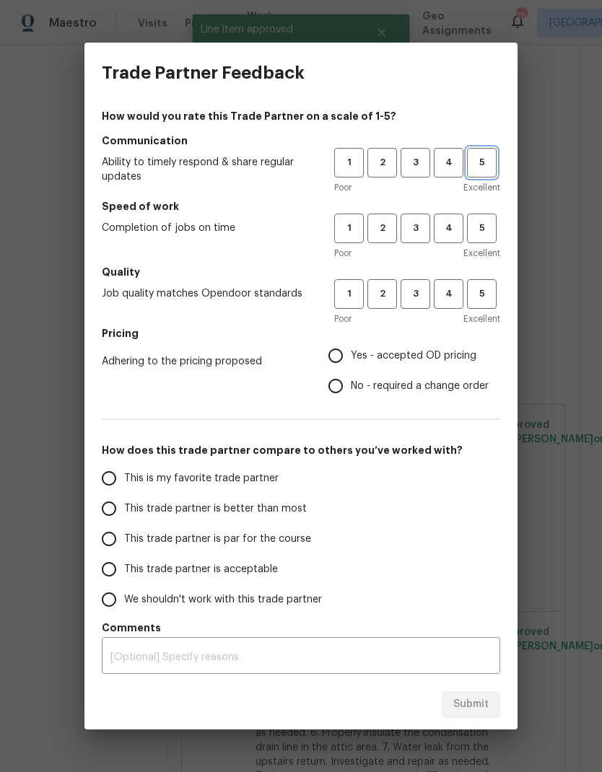
click at [478, 155] on span "5" at bounding box center [481, 162] width 27 height 17
click at [477, 224] on span "5" at bounding box center [481, 228] width 27 height 17
click at [486, 299] on span "5" at bounding box center [481, 294] width 27 height 17
click at [331, 355] on input "Yes - accepted OD pricing" at bounding box center [336, 356] width 30 height 30
radio input "true"
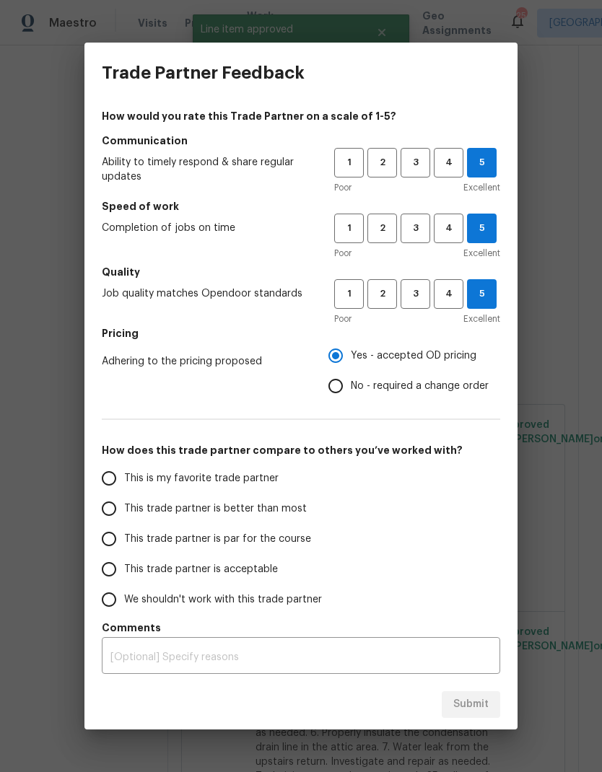
click at [100, 479] on input "This is my favorite trade partner" at bounding box center [109, 478] width 30 height 30
click at [453, 706] on button "Submit" at bounding box center [471, 705] width 58 height 27
radio input "true"
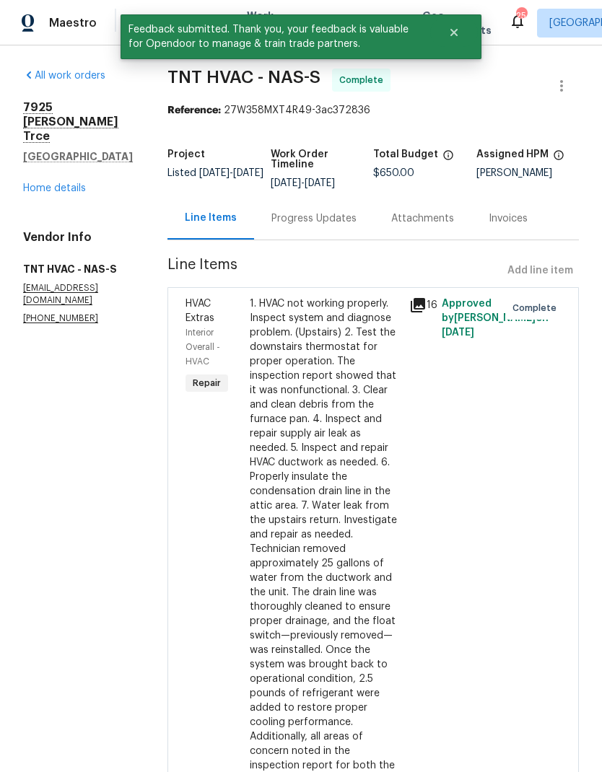
scroll to position [0, 0]
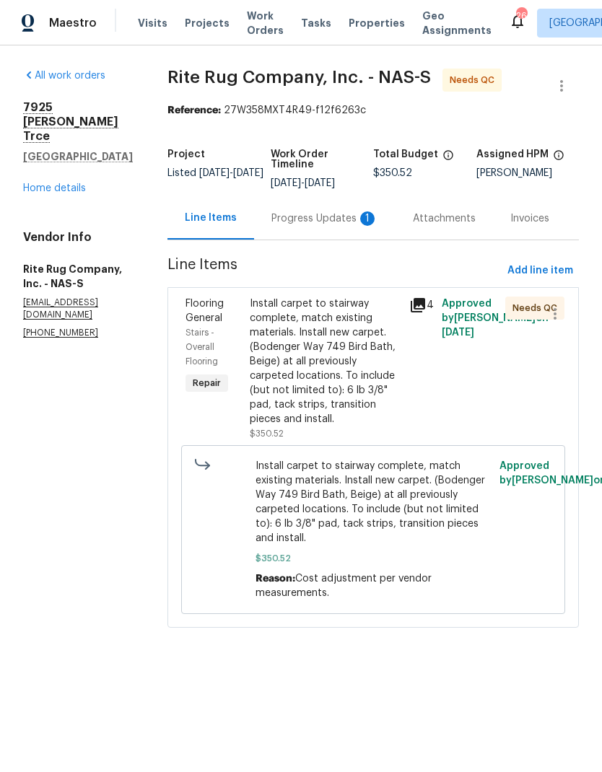
click at [315, 226] on div "Progress Updates 1" at bounding box center [324, 219] width 107 height 14
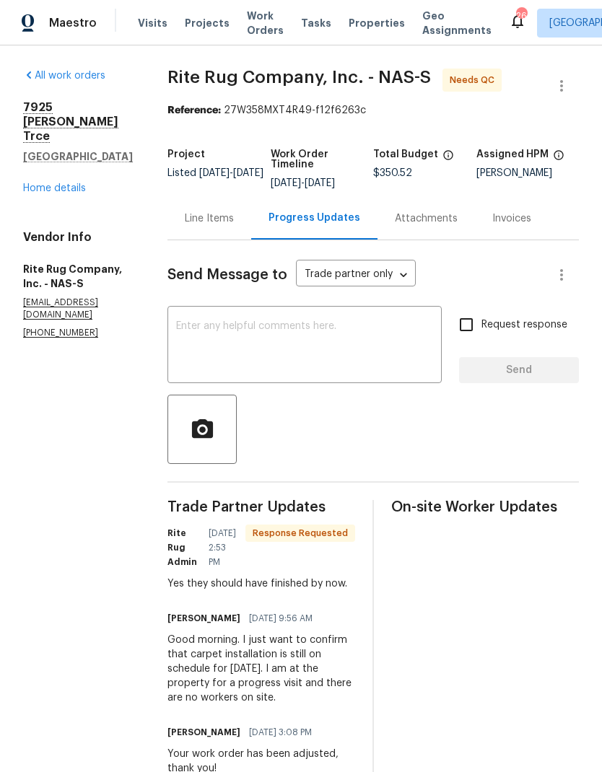
click at [225, 337] on textarea at bounding box center [304, 346] width 257 height 51
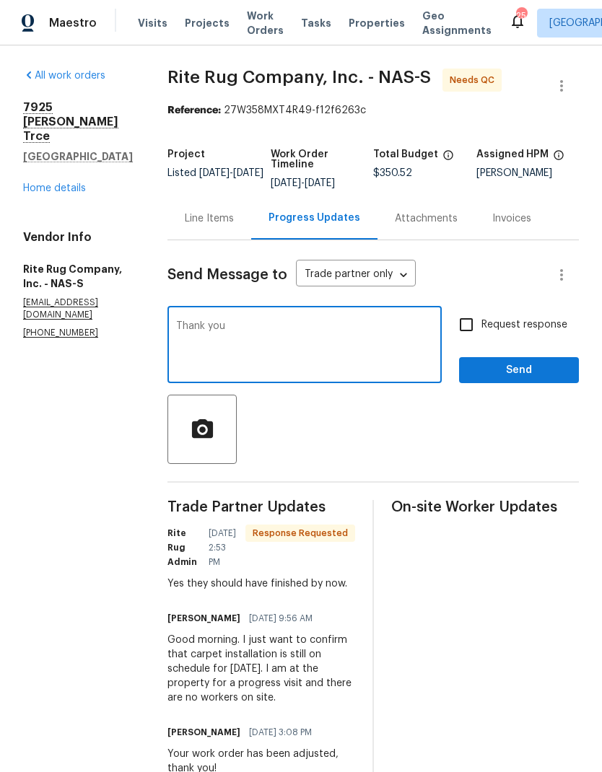
type textarea "Thank you"
click at [519, 369] on button "Send" at bounding box center [519, 370] width 120 height 27
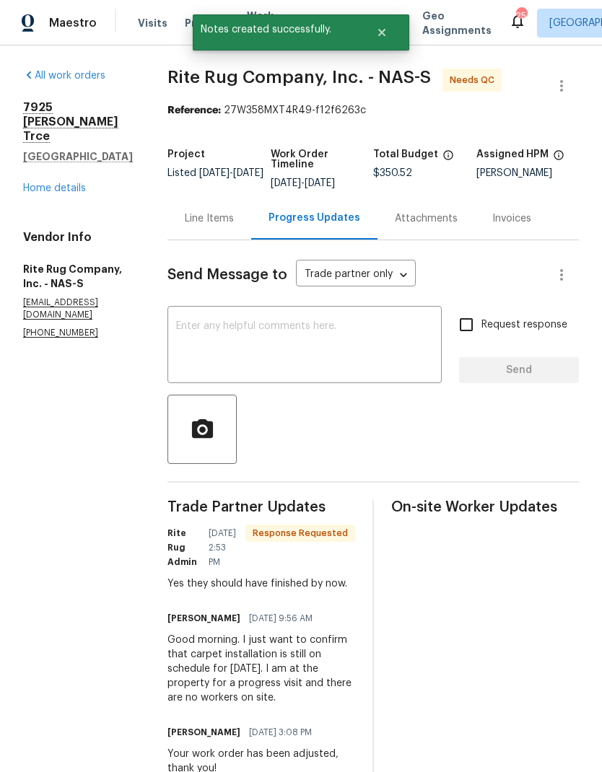
click at [229, 226] on div "Line Items" at bounding box center [209, 219] width 49 height 14
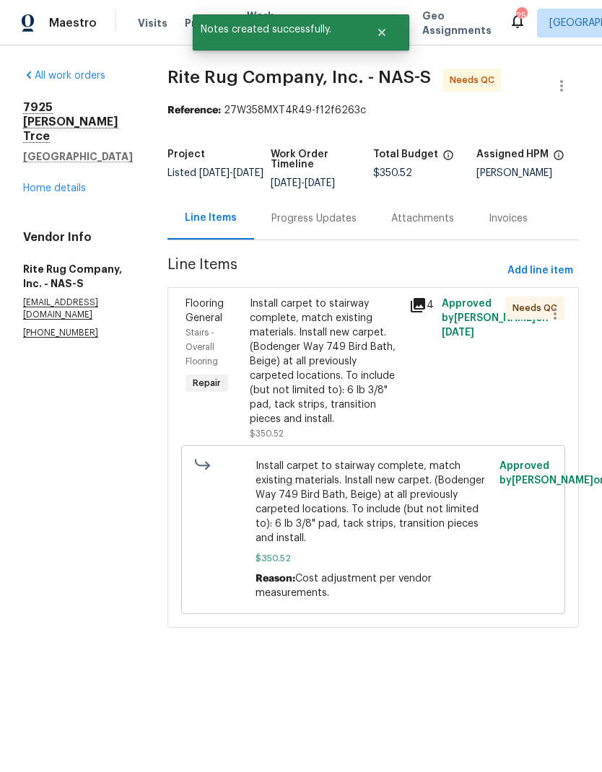
click at [302, 367] on div "Install carpet to stairway complete, match existing materials. Install new carp…" at bounding box center [326, 362] width 152 height 130
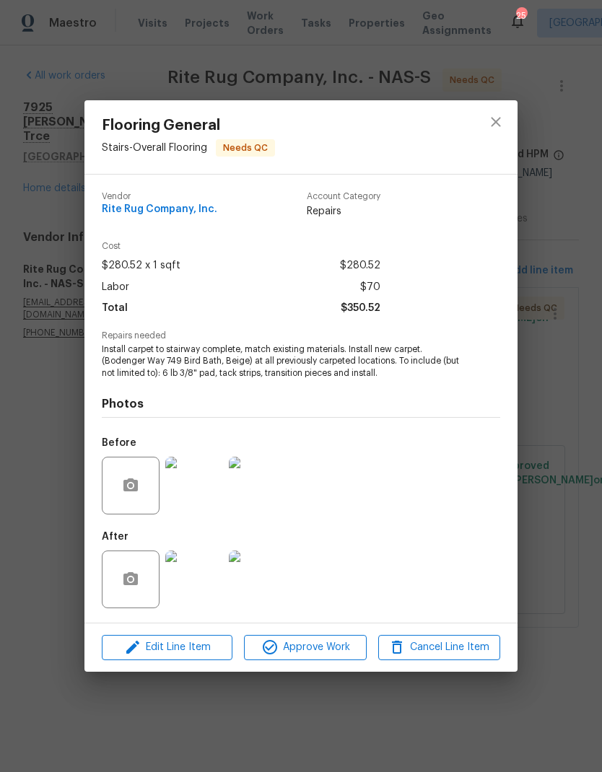
click at [188, 588] on img at bounding box center [194, 580] width 58 height 58
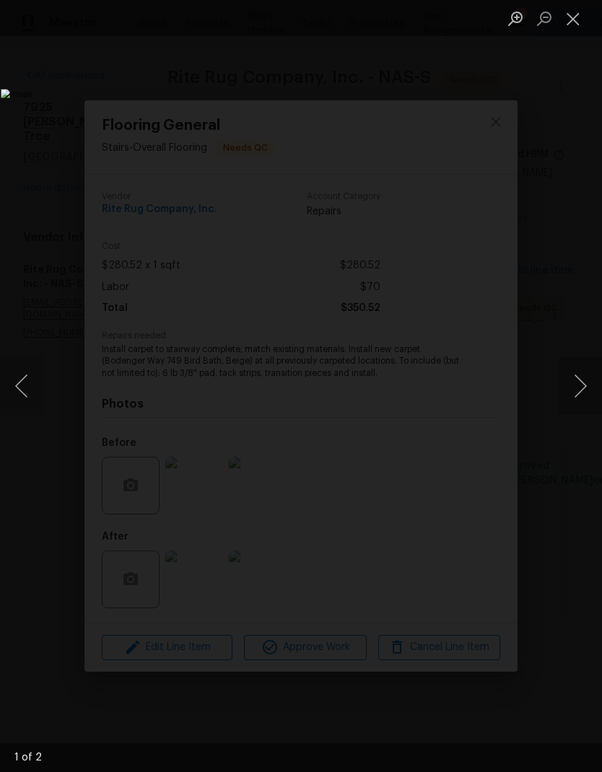
click at [567, 14] on button "Close lightbox" at bounding box center [573, 18] width 29 height 25
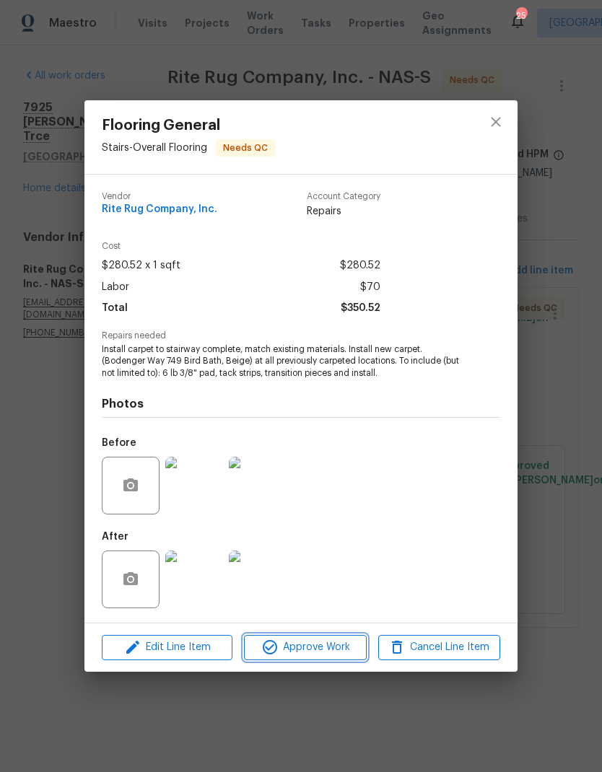
click at [274, 638] on button "Approve Work" at bounding box center [305, 647] width 122 height 25
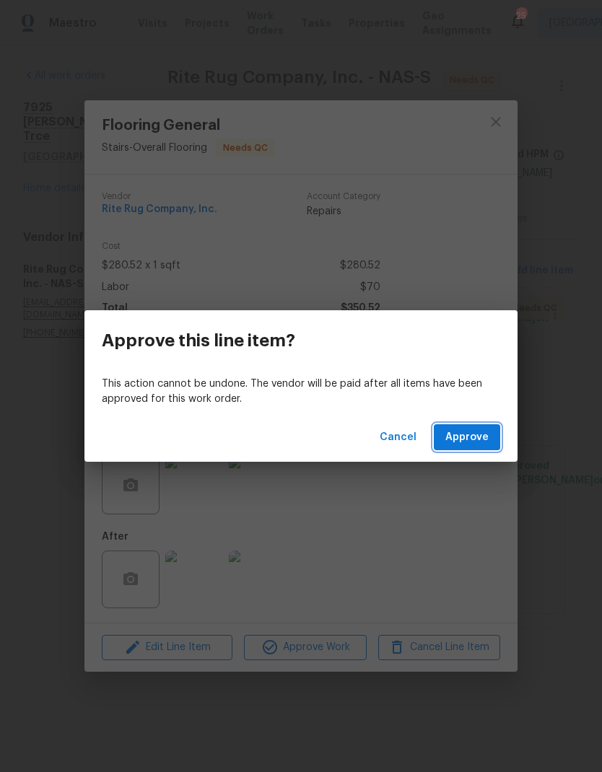
click at [462, 436] on span "Approve" at bounding box center [466, 438] width 43 height 18
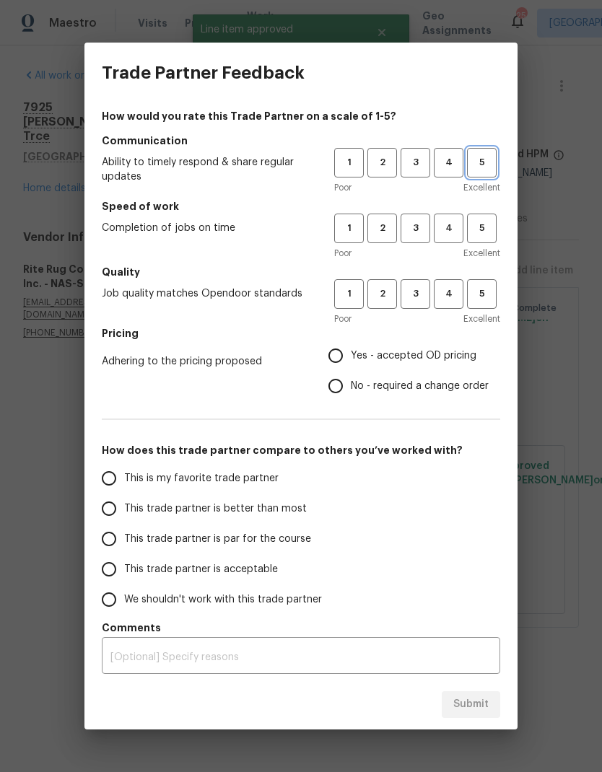
click at [476, 164] on span "5" at bounding box center [481, 162] width 27 height 17
click at [485, 228] on span "5" at bounding box center [481, 228] width 27 height 17
click at [476, 297] on span "5" at bounding box center [481, 294] width 27 height 17
click at [339, 353] on input "Yes - accepted OD pricing" at bounding box center [336, 356] width 30 height 30
radio input "true"
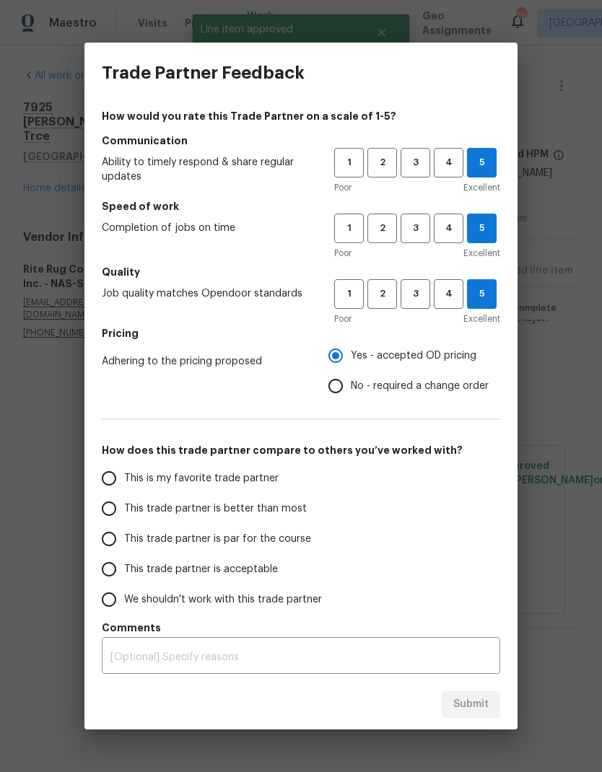
click at [110, 455] on h5 "How does this trade partner compare to others you’ve worked with?" at bounding box center [301, 450] width 398 height 14
click at [97, 481] on input "This is my favorite trade partner" at bounding box center [109, 478] width 30 height 30
click at [461, 707] on span "Submit" at bounding box center [470, 705] width 35 height 18
radio input "true"
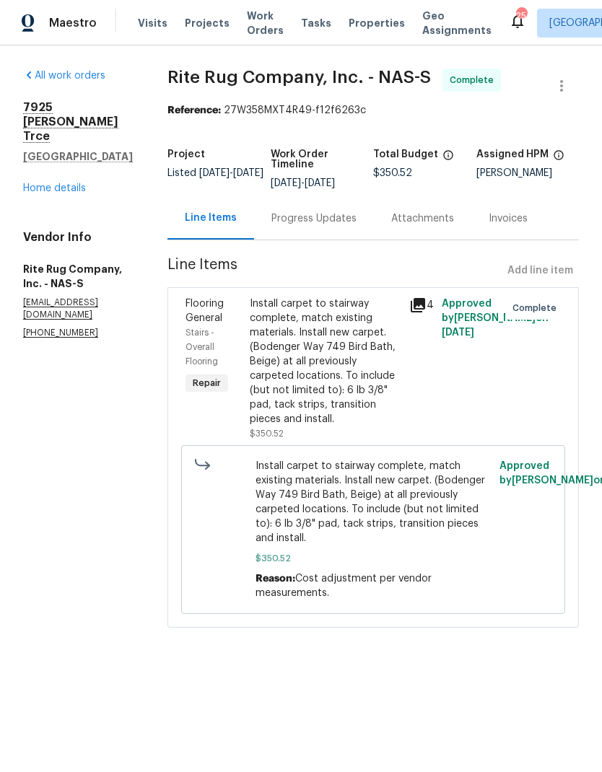
click at [322, 239] on div "Progress Updates" at bounding box center [314, 218] width 120 height 43
